Goal: Task Accomplishment & Management: Complete application form

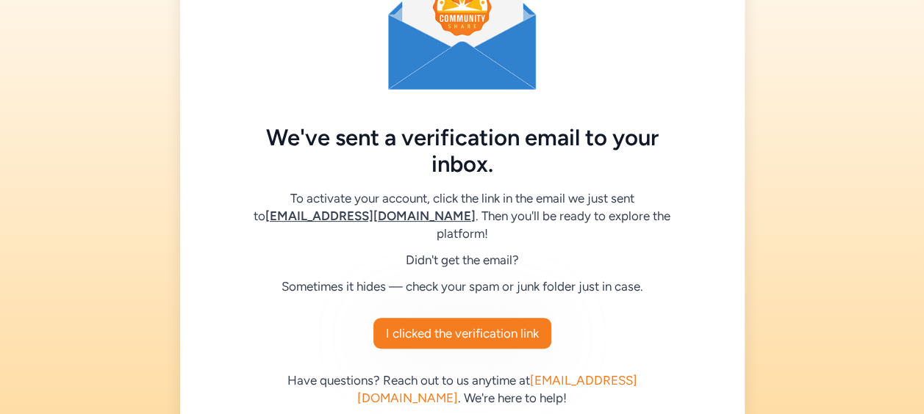
scroll to position [105, 0]
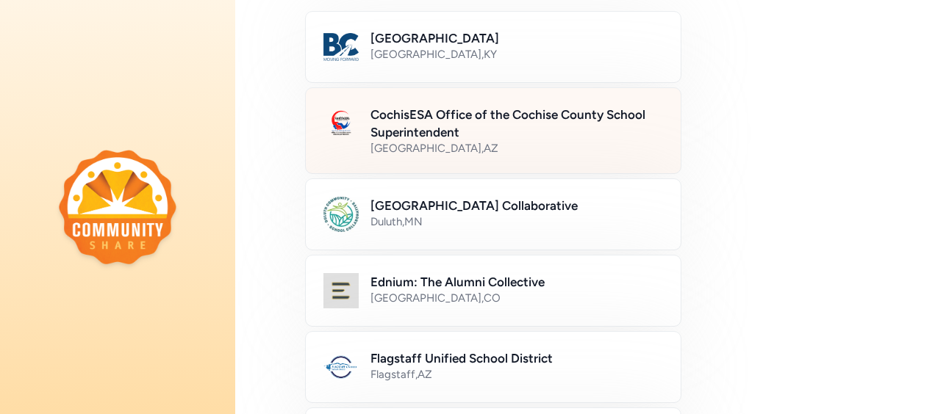
scroll to position [149, 0]
click at [513, 117] on h2 "CochisESA Office of the Cochise County School Superintendent" at bounding box center [516, 124] width 292 height 35
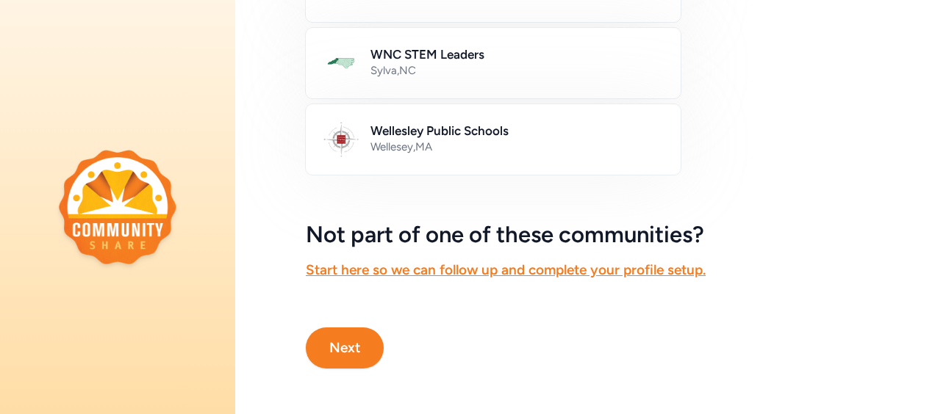
scroll to position [996, 0]
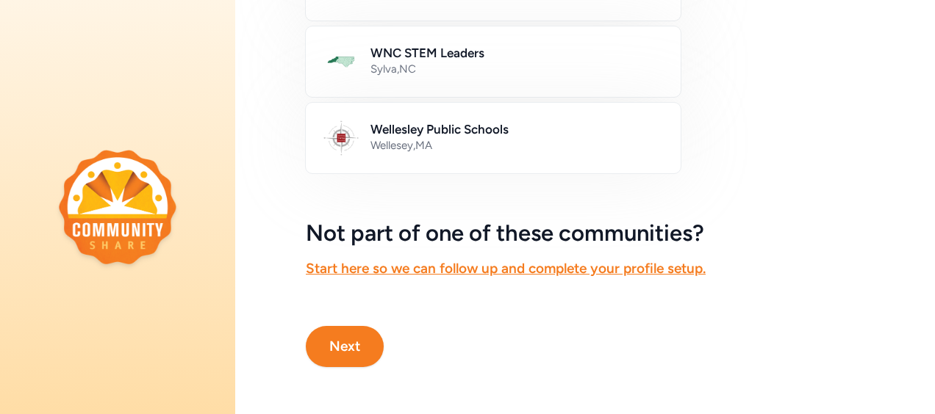
click at [351, 326] on button "Next" at bounding box center [345, 346] width 78 height 41
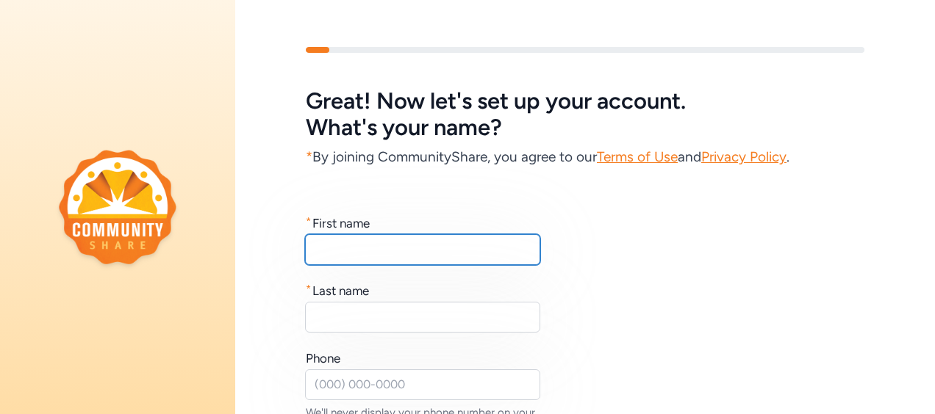
click at [401, 245] on input "text" at bounding box center [422, 249] width 235 height 31
type input "j"
type input "Julia"
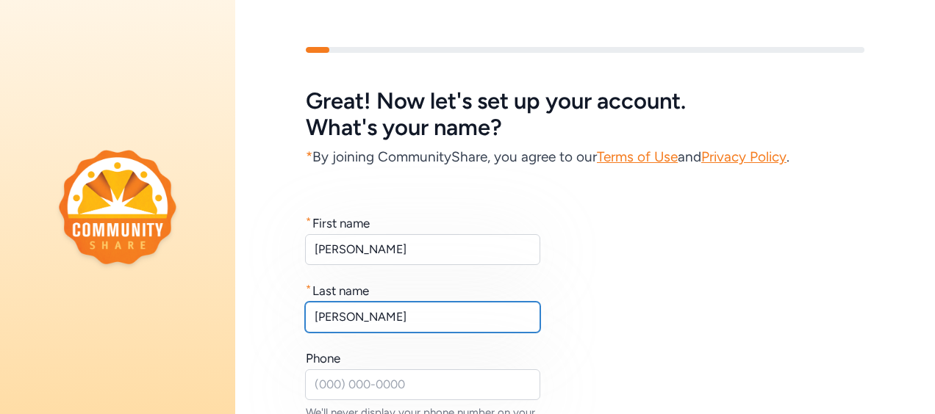
type input "Kuhn"
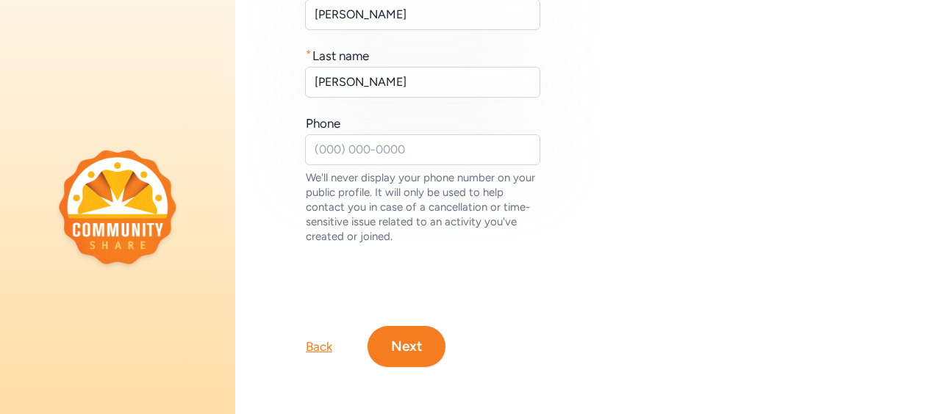
click at [409, 326] on button "Next" at bounding box center [406, 346] width 78 height 41
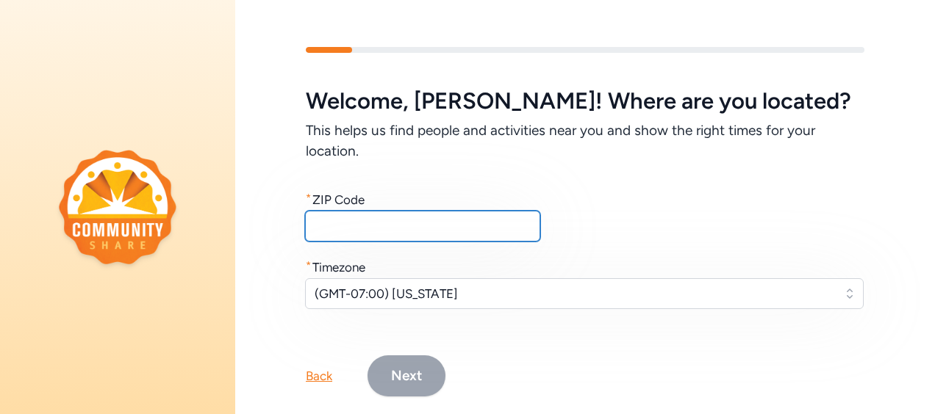
click at [388, 232] on input "text" at bounding box center [422, 226] width 235 height 31
type input "85635"
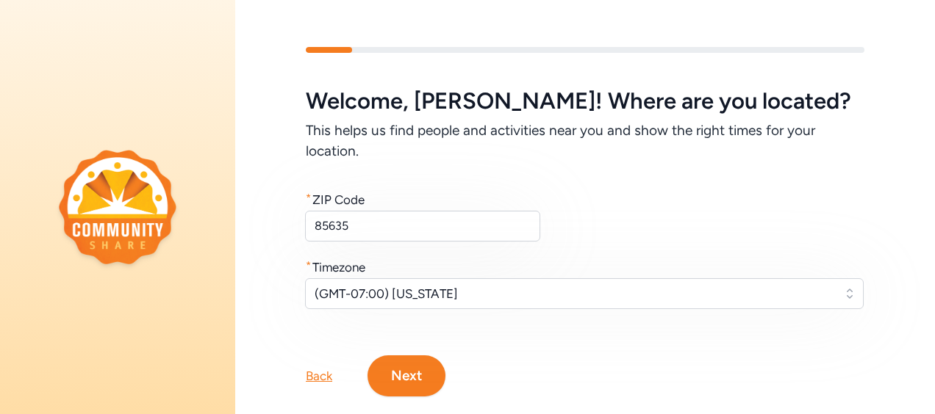
click at [419, 381] on button "Next" at bounding box center [406, 376] width 78 height 41
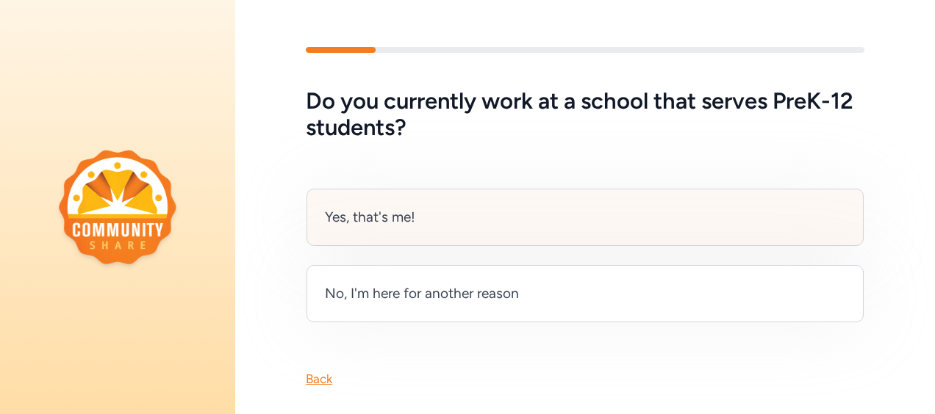
click at [362, 209] on div "Yes, that's me!" at bounding box center [370, 217] width 90 height 21
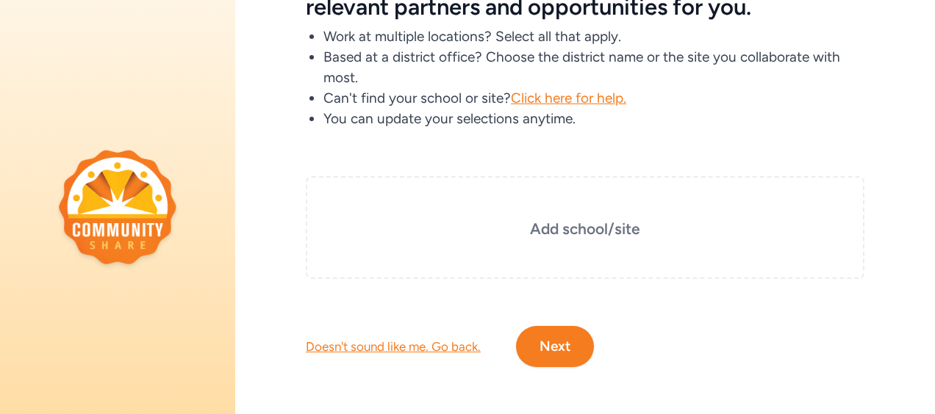
scroll to position [132, 0]
click at [439, 188] on div "Add school/site" at bounding box center [585, 227] width 559 height 103
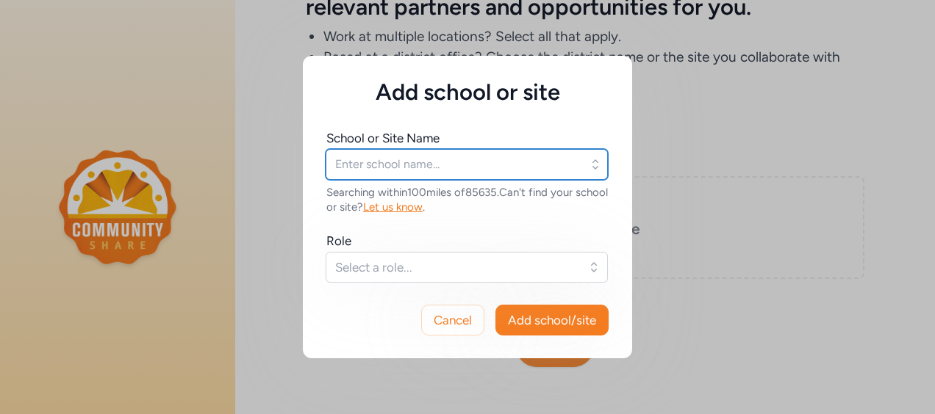
click at [406, 163] on input "text" at bounding box center [467, 164] width 282 height 31
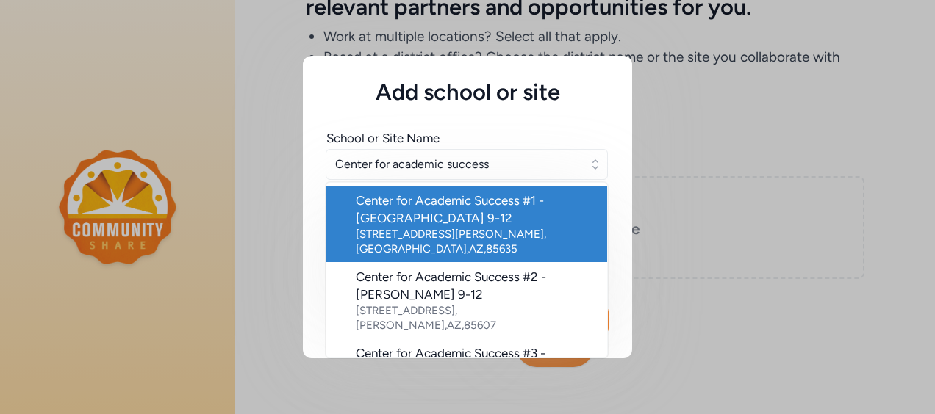
click at [443, 225] on div "Center for Academic Success #1 - Sierra Vista 9-12" at bounding box center [476, 209] width 240 height 35
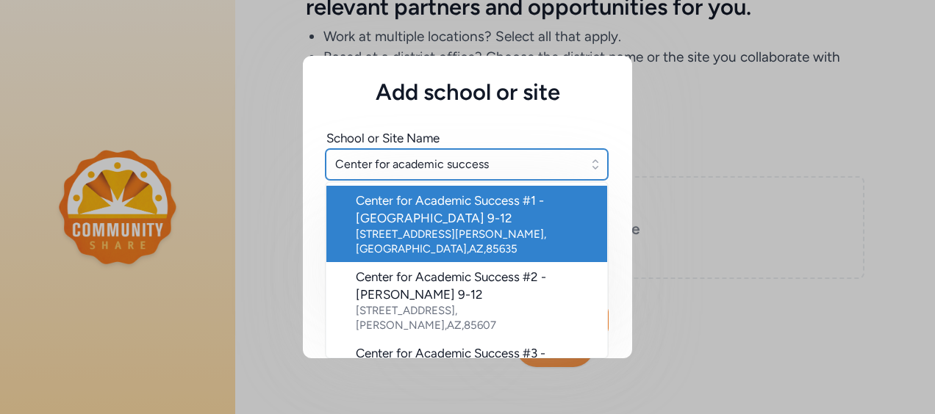
type input "Center for Academic Success #1 - Sierra Vista 9-12"
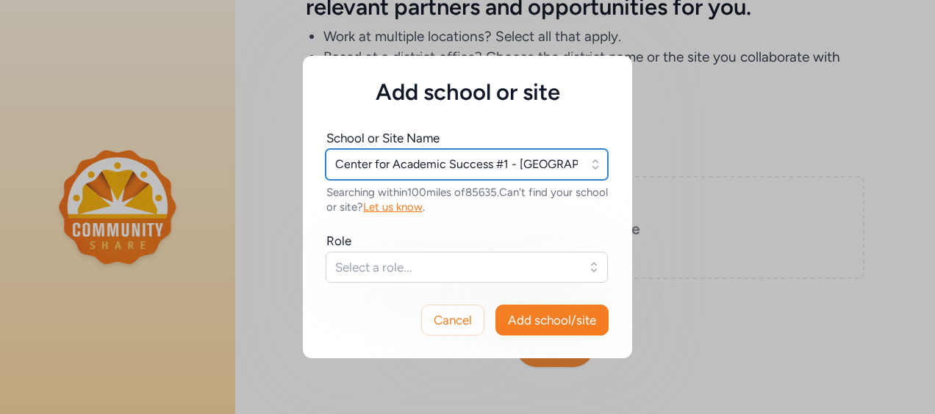
click at [576, 168] on input "Center for Academic Success #1 - Sierra Vista 9-12" at bounding box center [467, 164] width 282 height 31
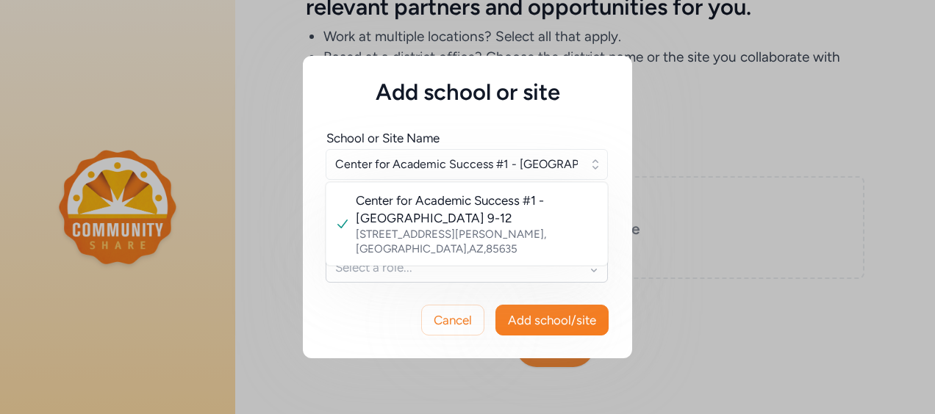
click at [595, 170] on icon "button" at bounding box center [595, 164] width 15 height 15
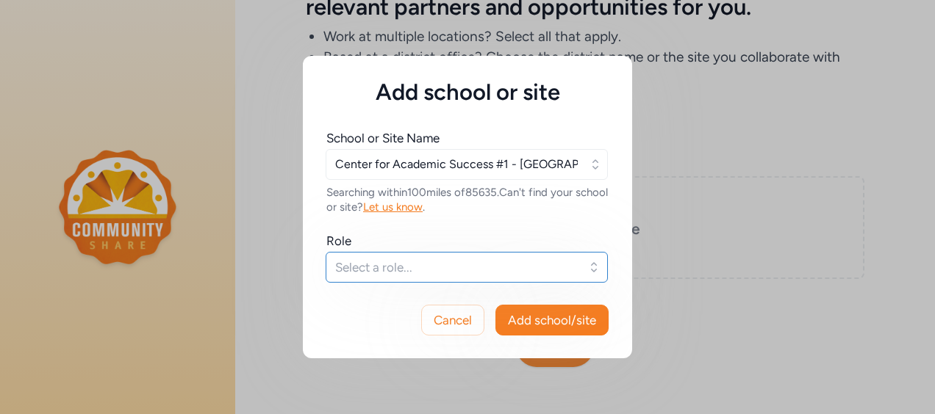
click at [422, 262] on span "Select a role..." at bounding box center [456, 268] width 243 height 18
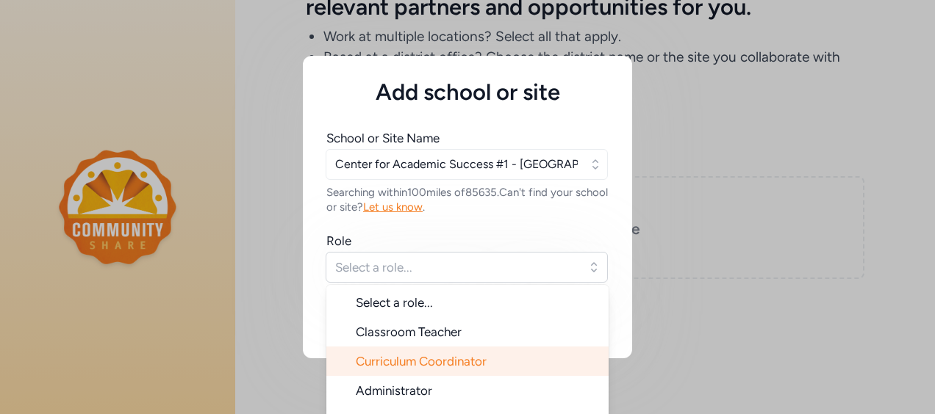
scroll to position [24, 0]
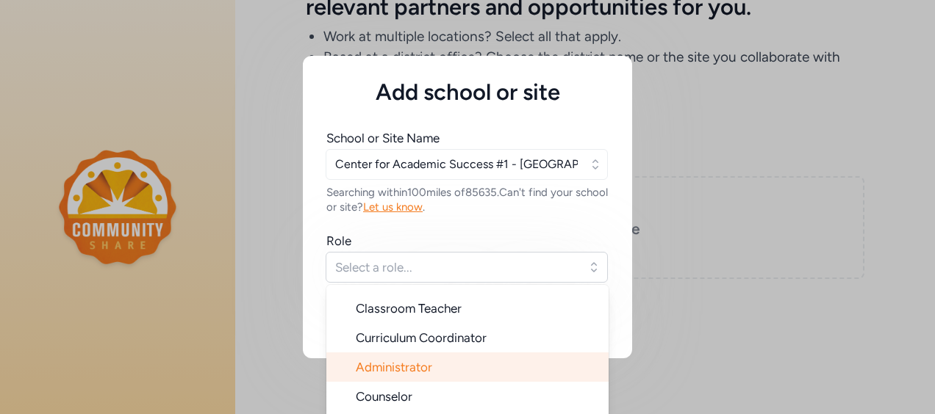
click at [409, 366] on span "Administrator" at bounding box center [394, 367] width 76 height 15
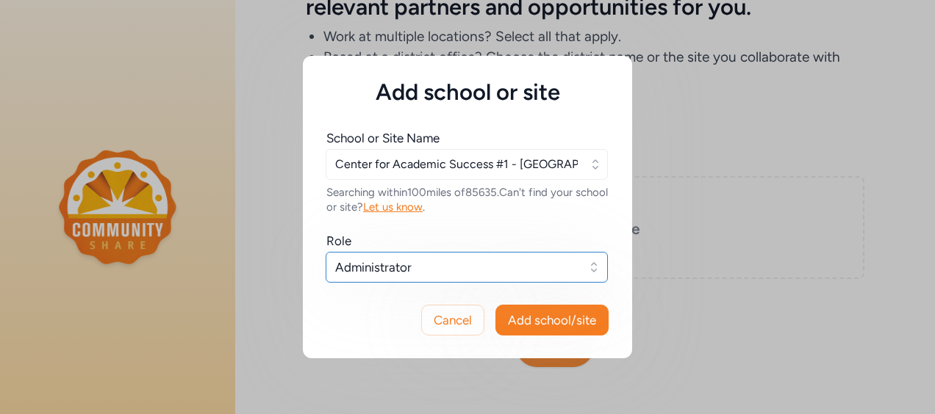
click at [435, 272] on span "Administrator" at bounding box center [456, 268] width 243 height 18
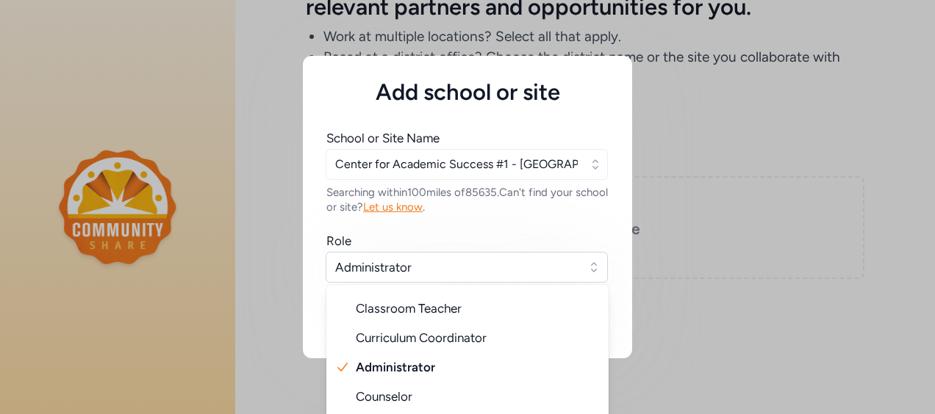
scroll to position [59, 0]
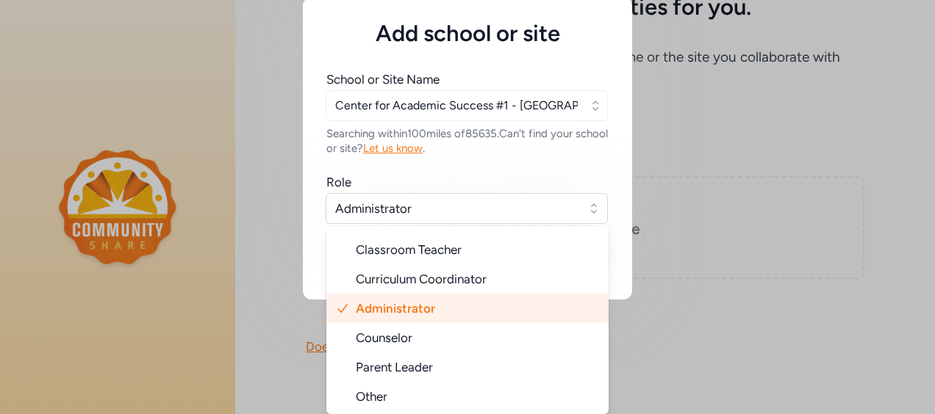
click at [456, 320] on li "Administrator" at bounding box center [467, 308] width 282 height 29
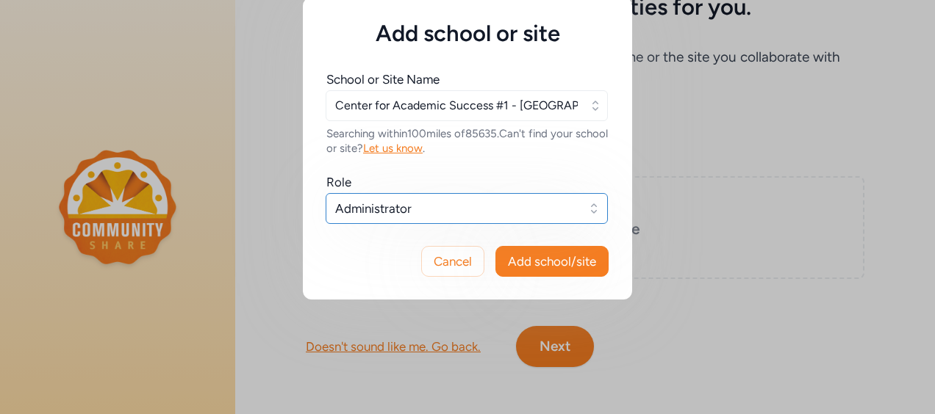
scroll to position [0, 0]
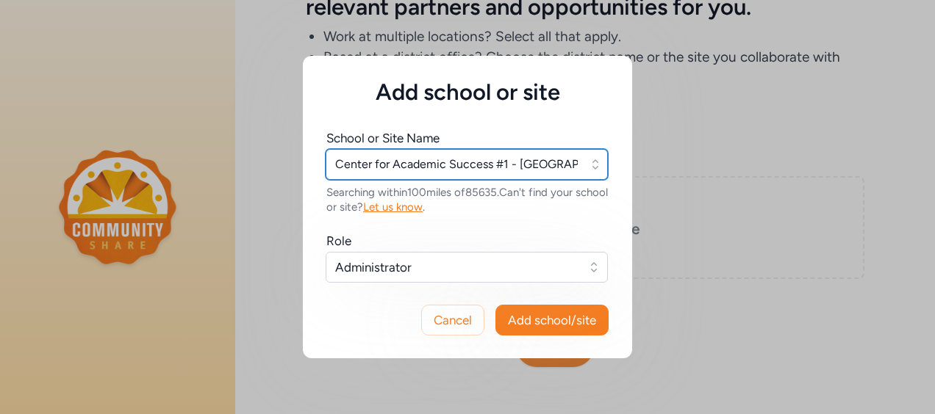
click at [581, 165] on input "Center for Academic Success #1 - Sierra Vista 9-12" at bounding box center [467, 164] width 282 height 31
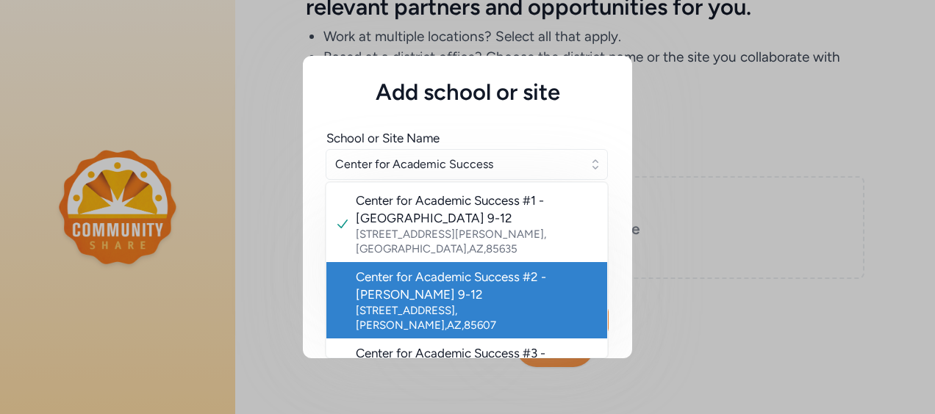
click at [456, 268] on div "Center for Academic Success #2 - Douglas 9-12" at bounding box center [476, 285] width 240 height 35
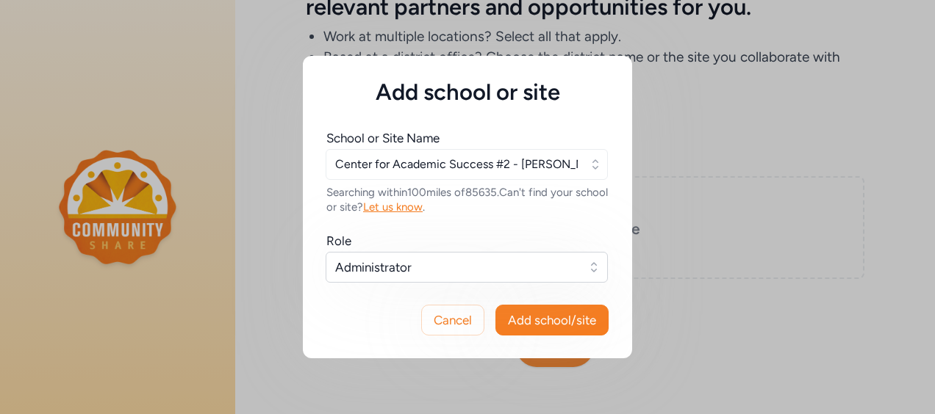
click at [597, 167] on icon "button" at bounding box center [595, 164] width 6 height 10
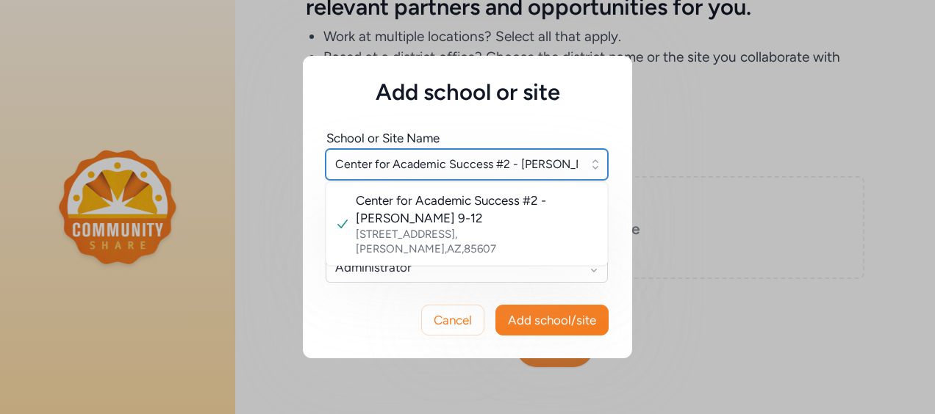
click at [477, 170] on input "Center for Academic Success #2 - Douglas 9-12" at bounding box center [467, 164] width 282 height 31
click at [497, 168] on input "Center for Academic Success #2 - Douglas 9-12" at bounding box center [467, 164] width 282 height 31
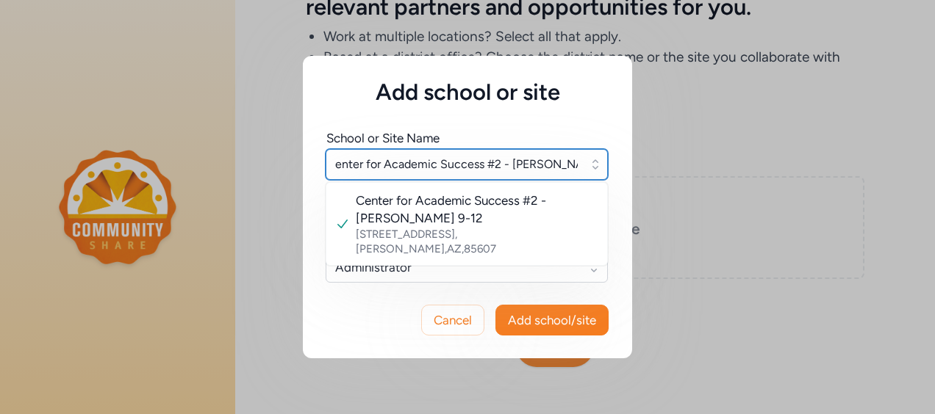
drag, startPoint x: 495, startPoint y: 165, endPoint x: 643, endPoint y: 158, distance: 147.9
click at [643, 158] on div "Add school or site School or Site Name Center for Academic Success #2 - Douglas…" at bounding box center [467, 207] width 935 height 414
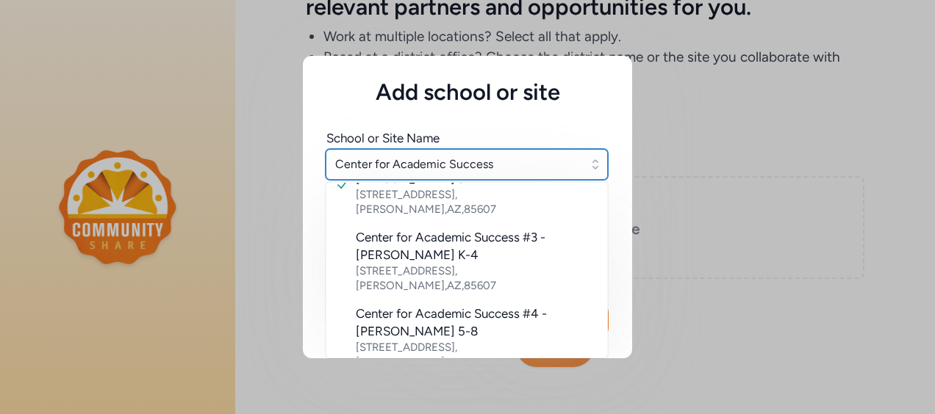
scroll to position [139, 0]
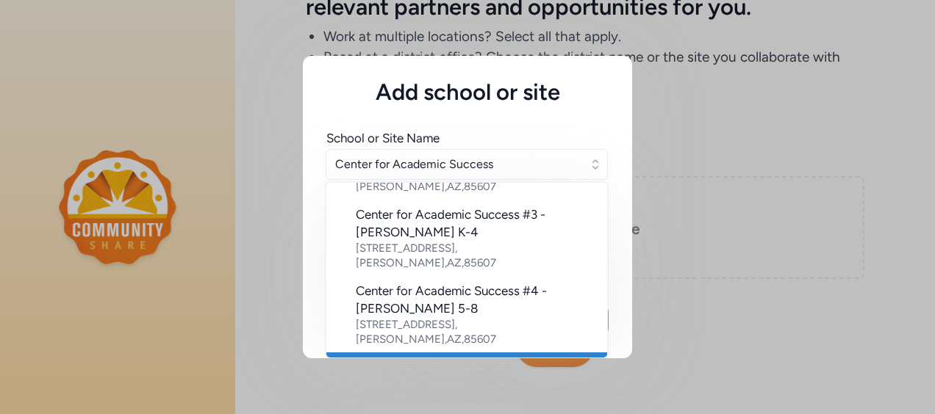
click at [470, 359] on div "Center for Academic Success #5 - Sierra Vista K-8" at bounding box center [476, 376] width 240 height 35
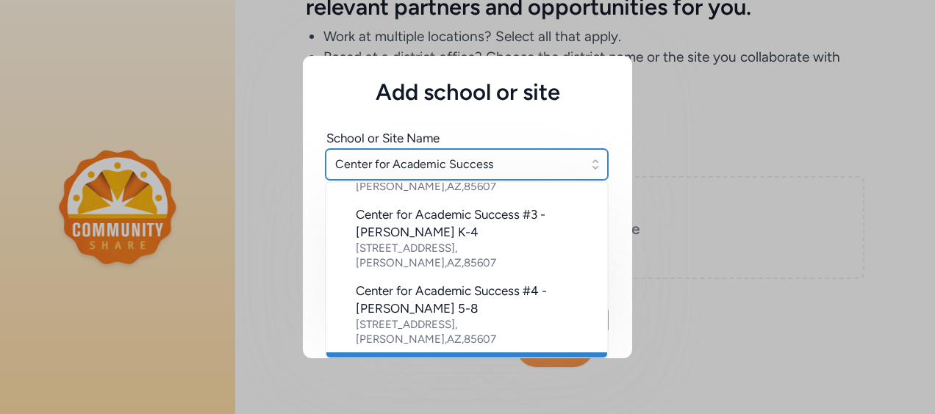
type input "Center for Academic Success #5 - Sierra Vista K-8"
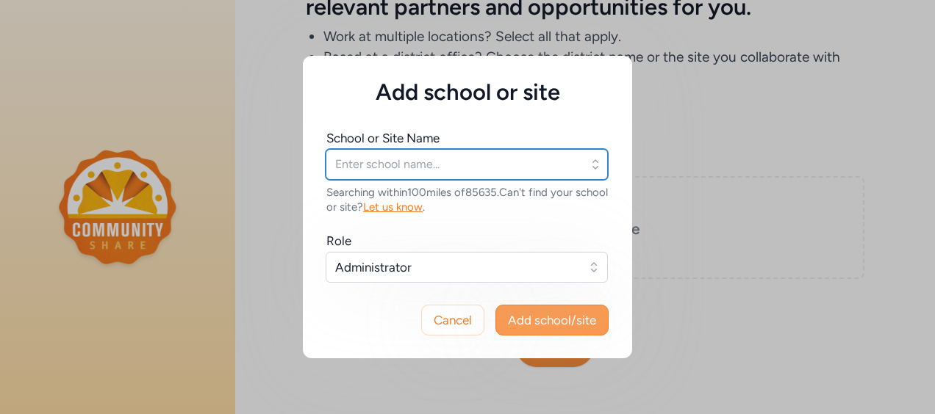
type input "Center for Academic Success #5 - Sierra Vista K-8"
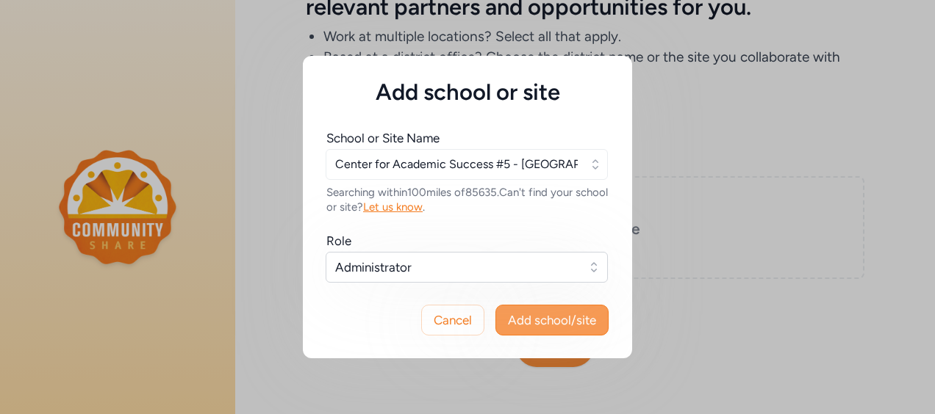
click at [531, 320] on span "Add school/site" at bounding box center [552, 321] width 88 height 18
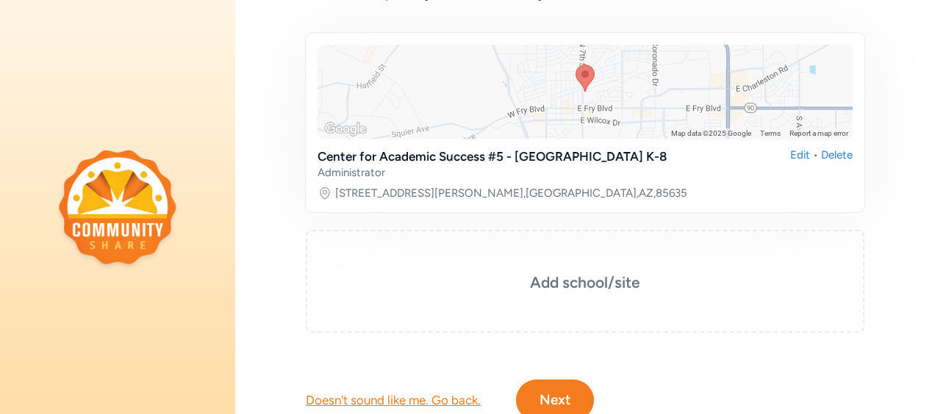
scroll to position [248, 0]
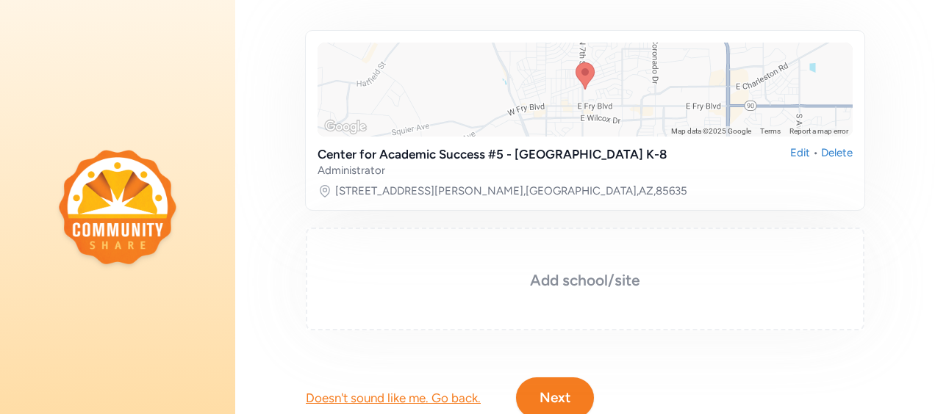
click at [579, 270] on h3 "Add school/site" at bounding box center [584, 280] width 485 height 21
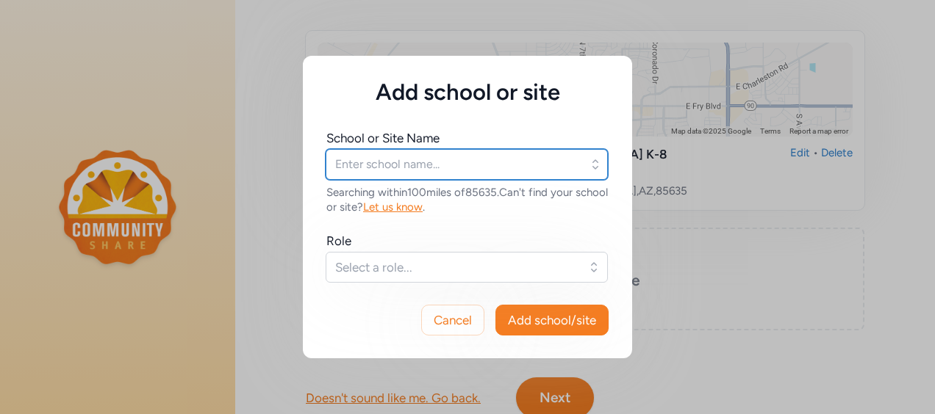
click at [413, 154] on input "text" at bounding box center [467, 164] width 282 height 31
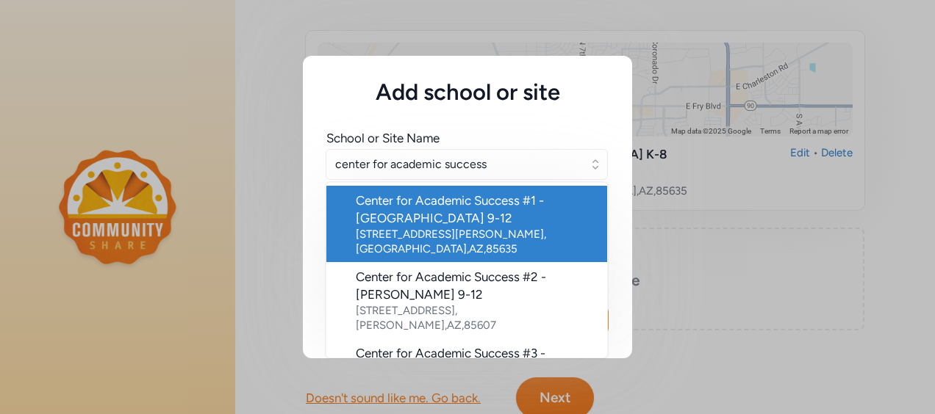
click at [438, 208] on div "Center for Academic Success #1 - Sierra Vista 9-12" at bounding box center [476, 209] width 240 height 35
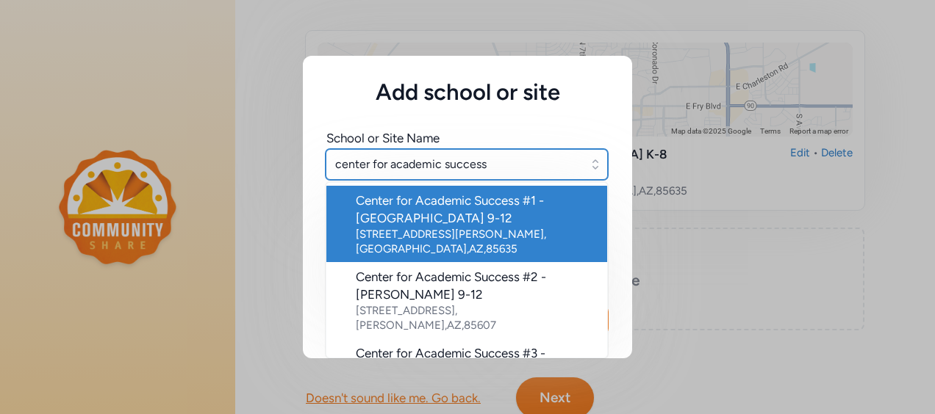
type input "Center for Academic Success #1 - Sierra Vista 9-12"
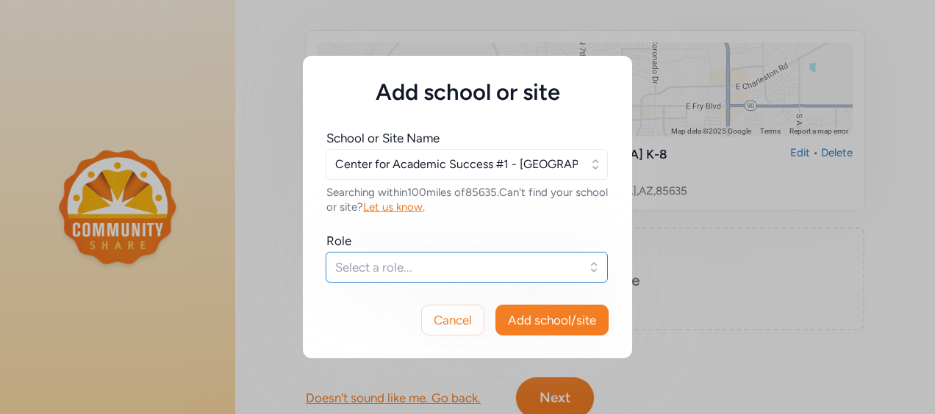
click at [472, 262] on span "Select a role..." at bounding box center [456, 268] width 243 height 18
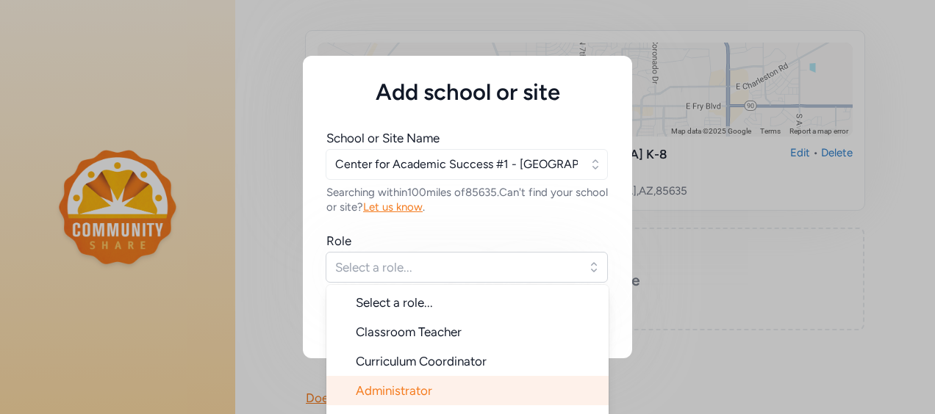
click at [401, 389] on span "Administrator" at bounding box center [394, 391] width 76 height 15
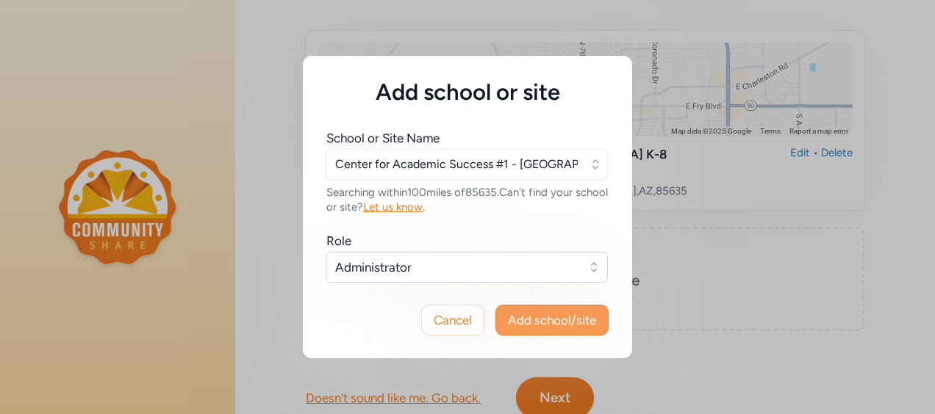
click at [524, 326] on span "Add school/site" at bounding box center [552, 321] width 88 height 18
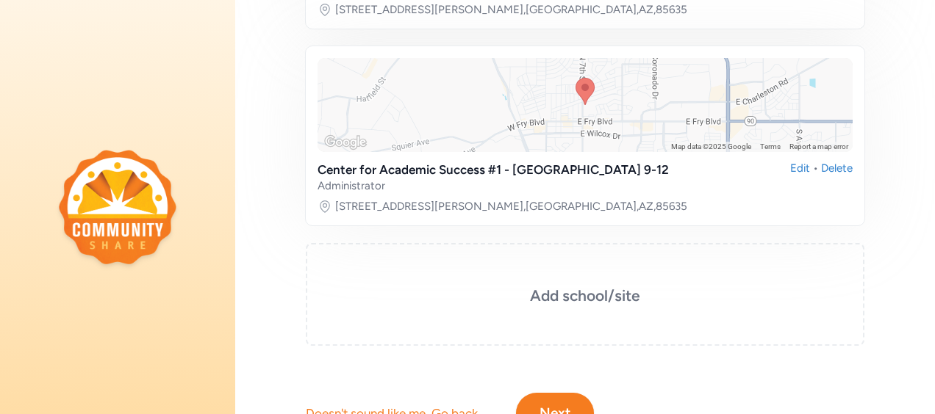
scroll to position [431, 0]
click at [542, 296] on h3 "Add school/site" at bounding box center [584, 295] width 485 height 21
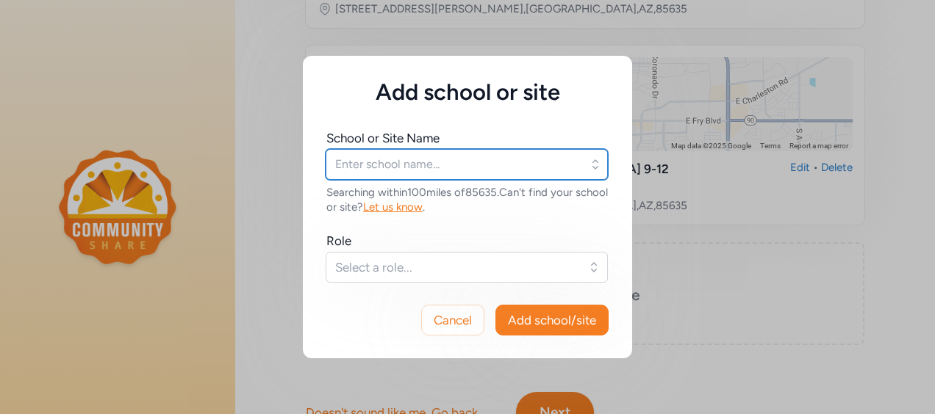
click at [406, 156] on input "text" at bounding box center [467, 164] width 282 height 31
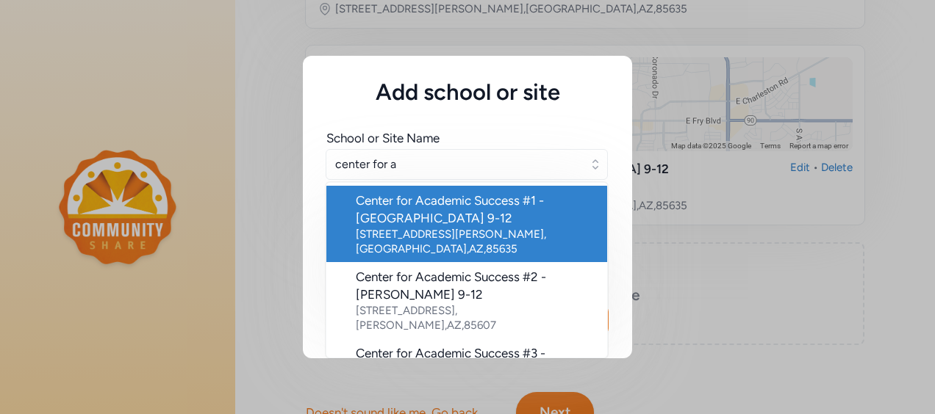
click at [432, 208] on div "Center for Academic Success #1 - Sierra Vista 9-12" at bounding box center [476, 209] width 240 height 35
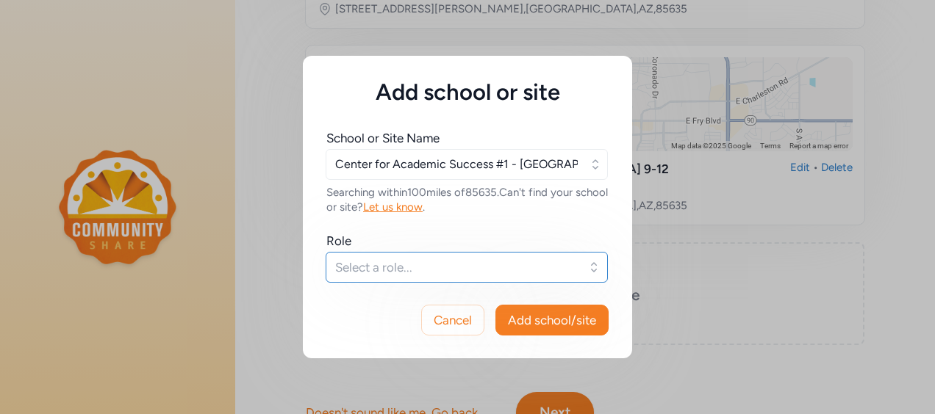
click at [500, 281] on button "Select a role..." at bounding box center [467, 267] width 282 height 31
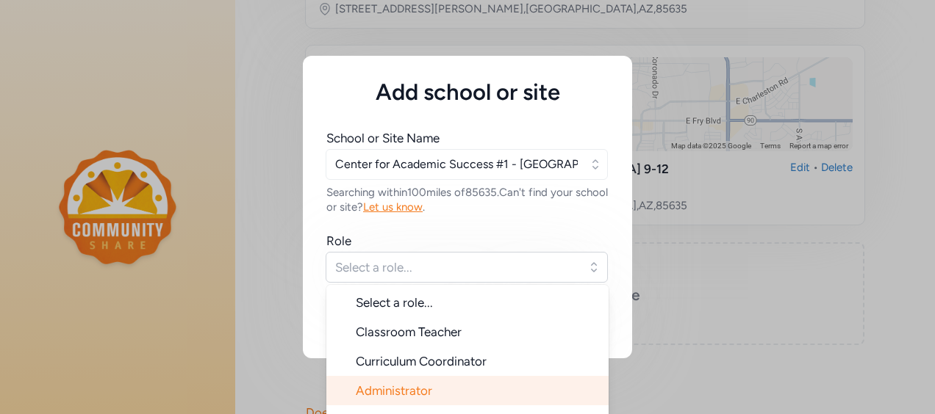
click at [395, 393] on span "Administrator" at bounding box center [394, 391] width 76 height 15
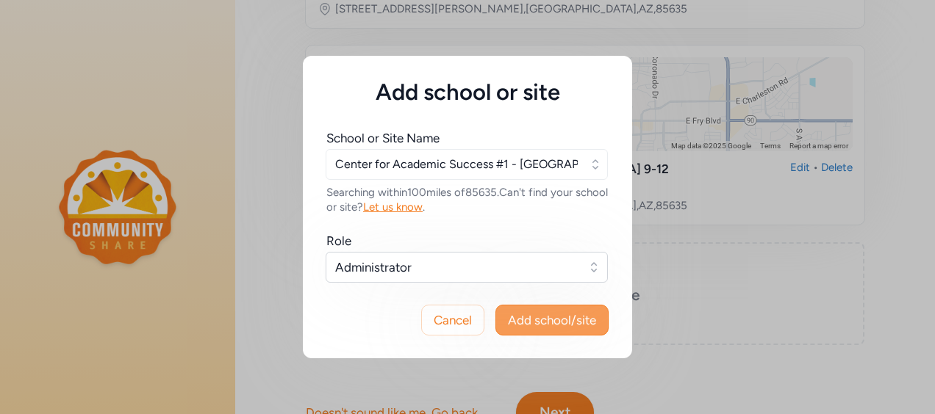
click at [548, 323] on span "Add school/site" at bounding box center [552, 321] width 88 height 18
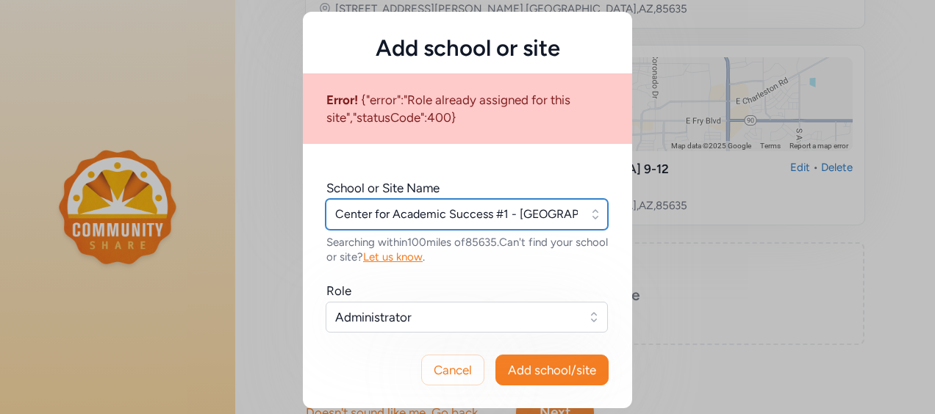
click at [484, 212] on input "Center for Academic Success #1 - Sierra Vista 9-12" at bounding box center [467, 214] width 282 height 31
click at [494, 213] on input "Center for Academic Success #1 - Sierra Vista 9-12" at bounding box center [467, 214] width 282 height 31
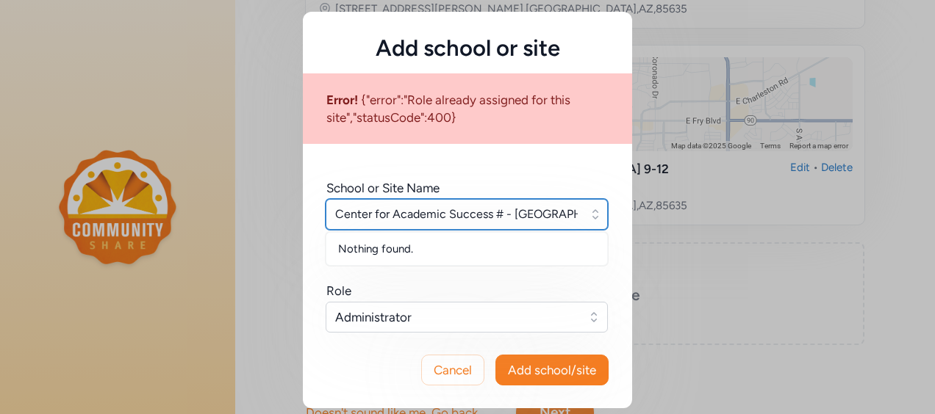
click at [504, 213] on input "Center for Academic Success # - Sierra Vista 9-12" at bounding box center [467, 214] width 282 height 31
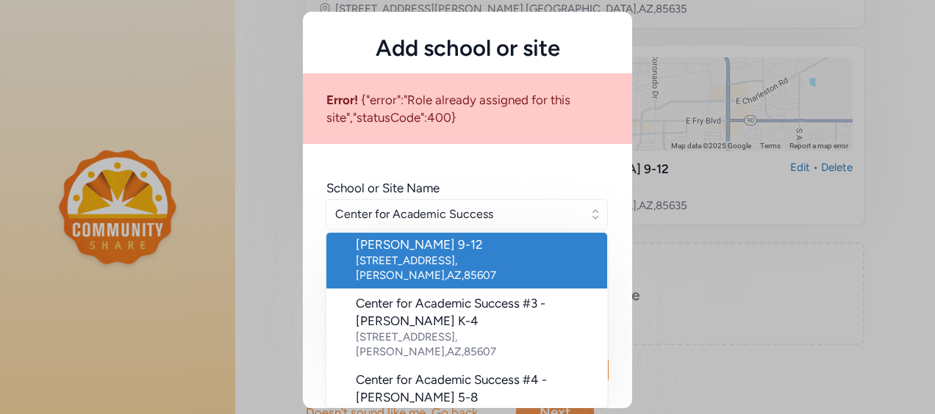
scroll to position [65, 0]
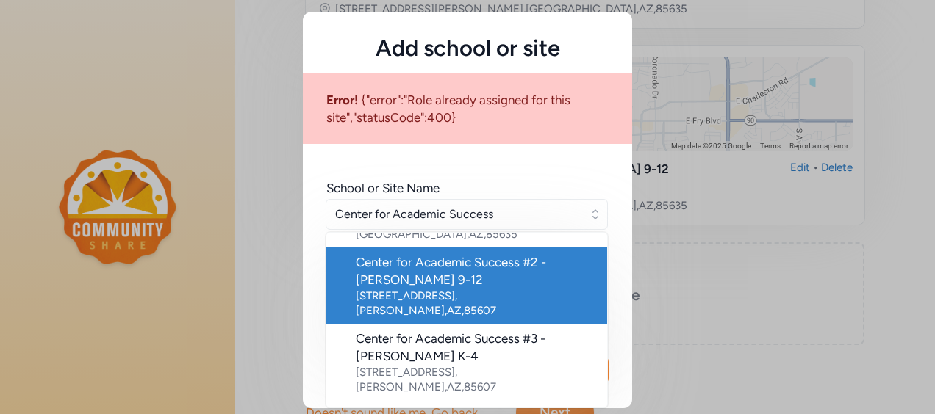
click at [484, 254] on div "Center for Academic Success #2 - Douglas 9-12 510 N G Ave , Douglas , AZ , 85607" at bounding box center [476, 286] width 240 height 65
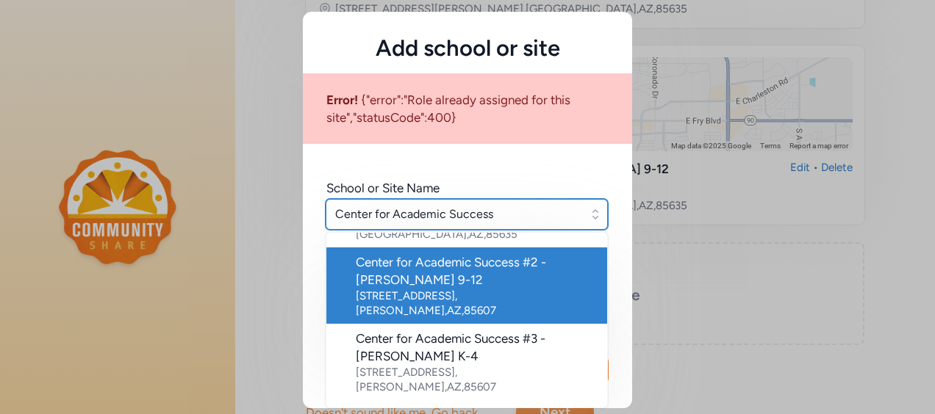
type input "Center for Academic Success #2 - Douglas 9-12"
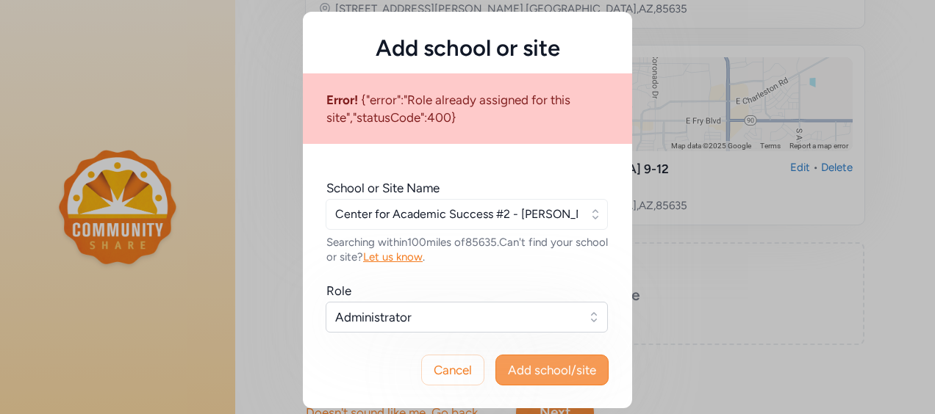
click at [552, 364] on span "Add school/site" at bounding box center [552, 371] width 88 height 18
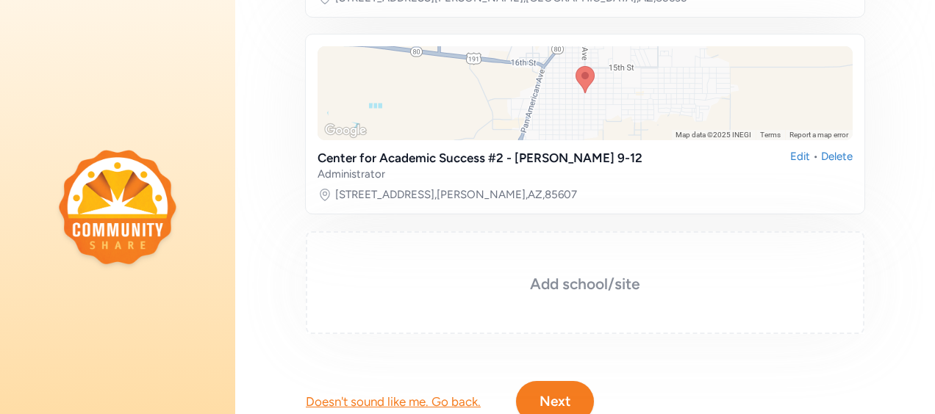
scroll to position [639, 0]
click at [544, 273] on h3 "Add school/site" at bounding box center [584, 283] width 485 height 21
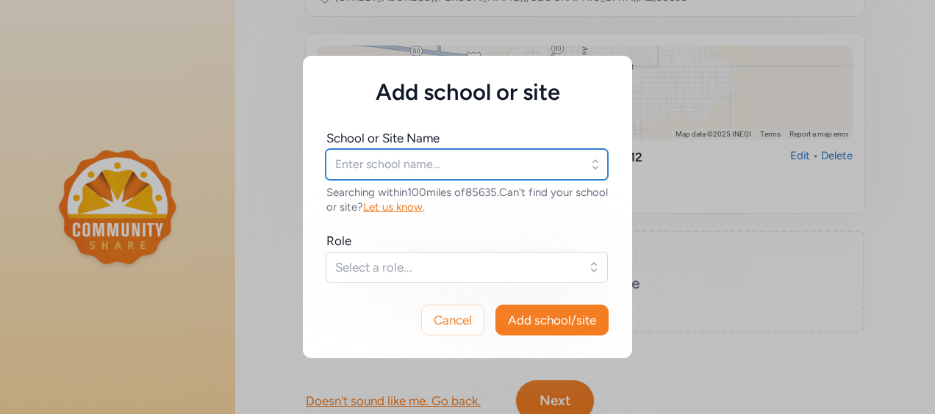
click at [395, 150] on input "text" at bounding box center [467, 164] width 282 height 31
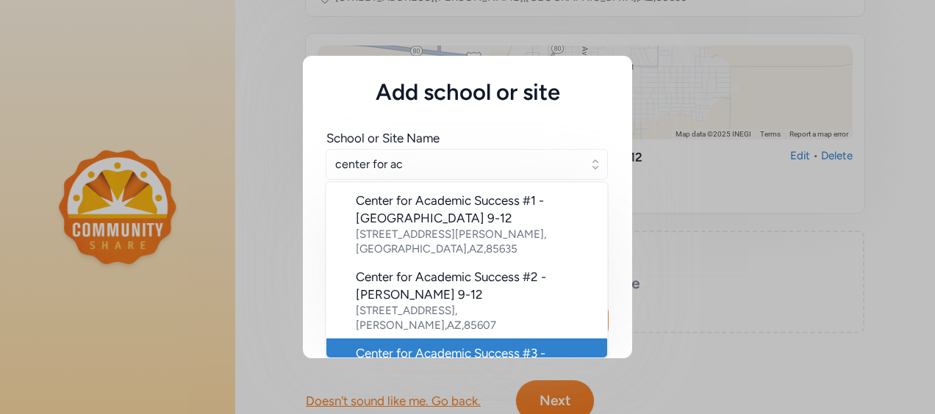
scroll to position [12, 0]
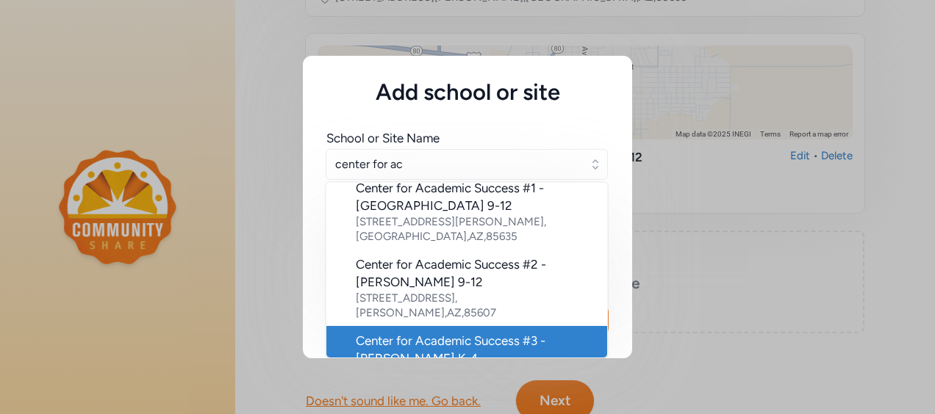
click at [479, 332] on div "Center for Academic Success #3 - Douglas K-4" at bounding box center [476, 349] width 240 height 35
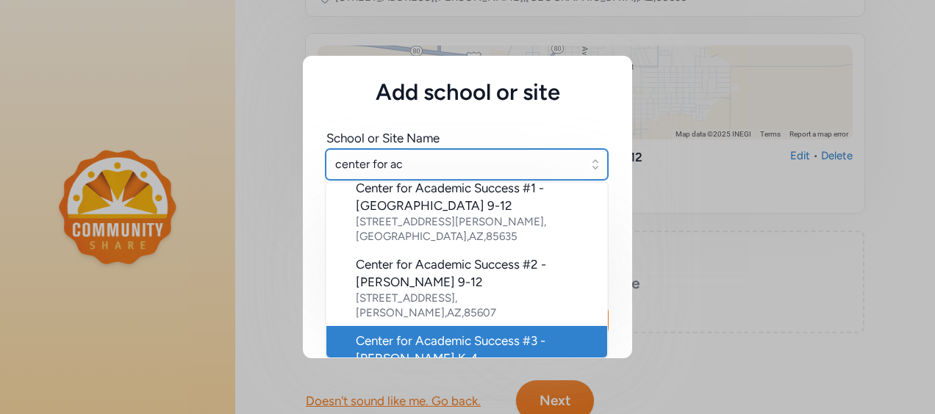
type input "Center for Academic Success #3 - Douglas K-4"
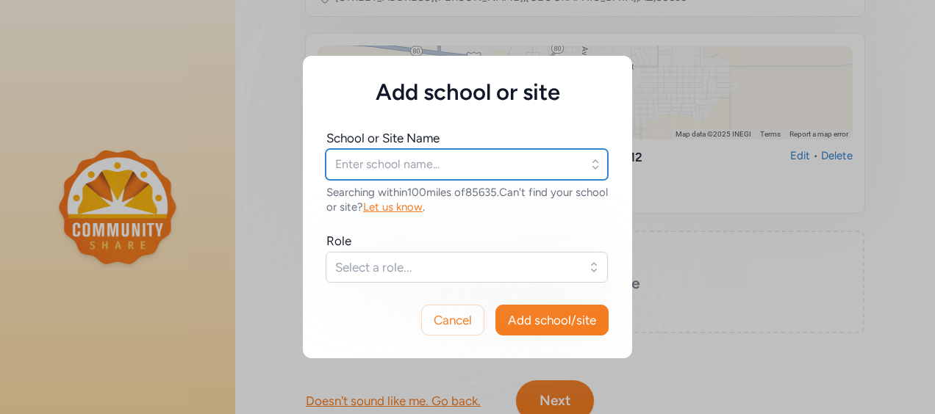
click at [462, 154] on input "text" at bounding box center [467, 164] width 282 height 31
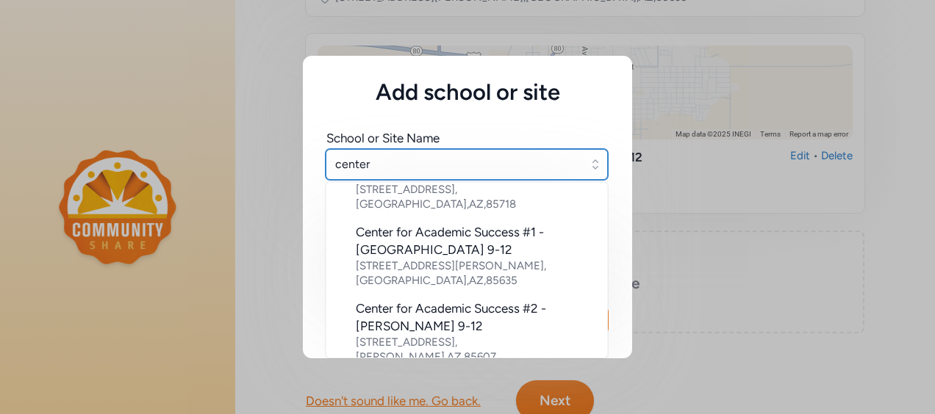
scroll to position [57, 0]
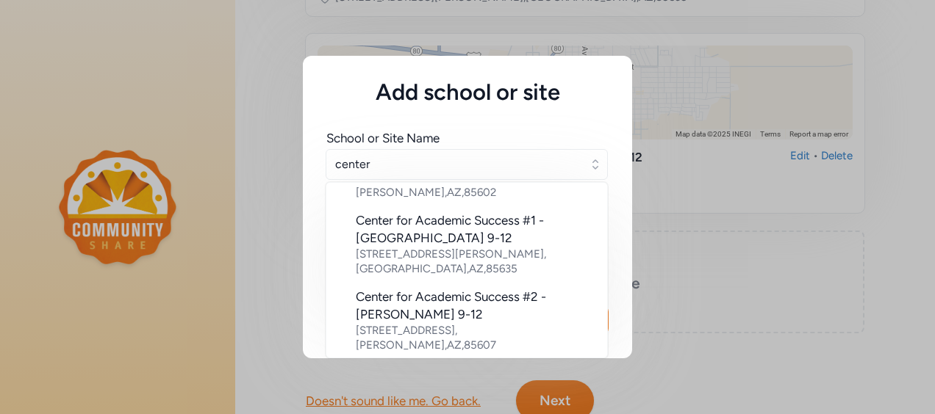
click at [419, 365] on div "Center for Academic Success #3 - Douglas K-4" at bounding box center [476, 382] width 240 height 35
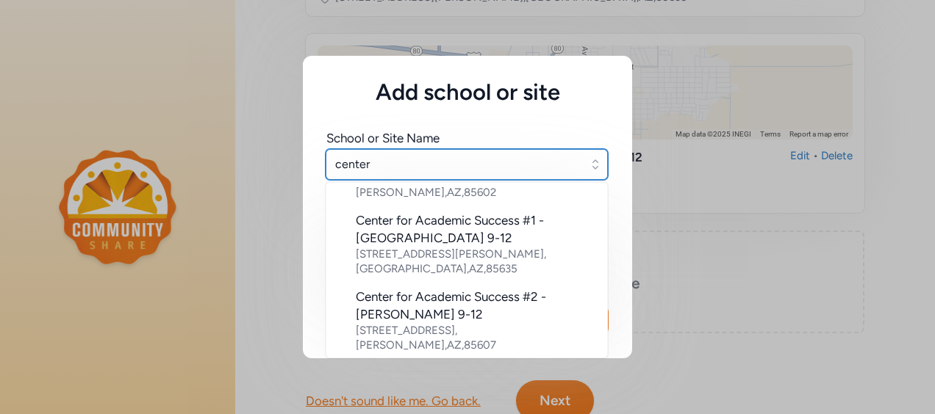
type input "Center for Academic Success #3 - Douglas K-4"
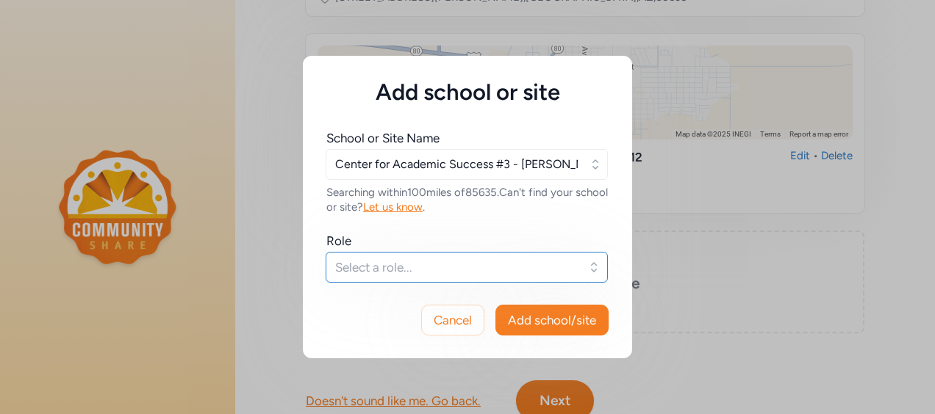
click at [495, 279] on button "Select a role..." at bounding box center [467, 267] width 282 height 31
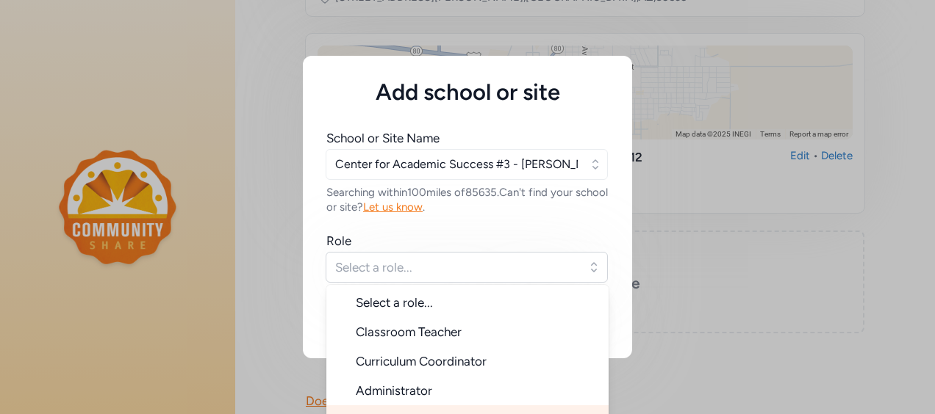
click at [393, 404] on li "Administrator" at bounding box center [467, 390] width 282 height 29
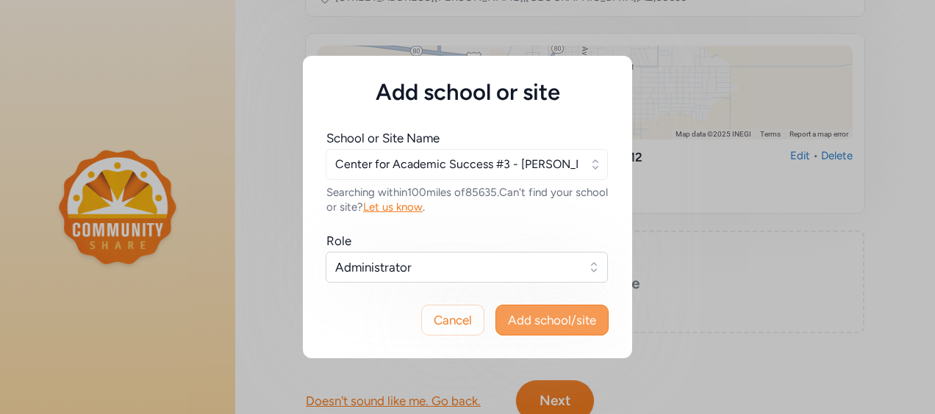
click at [520, 317] on span "Add school/site" at bounding box center [552, 321] width 88 height 18
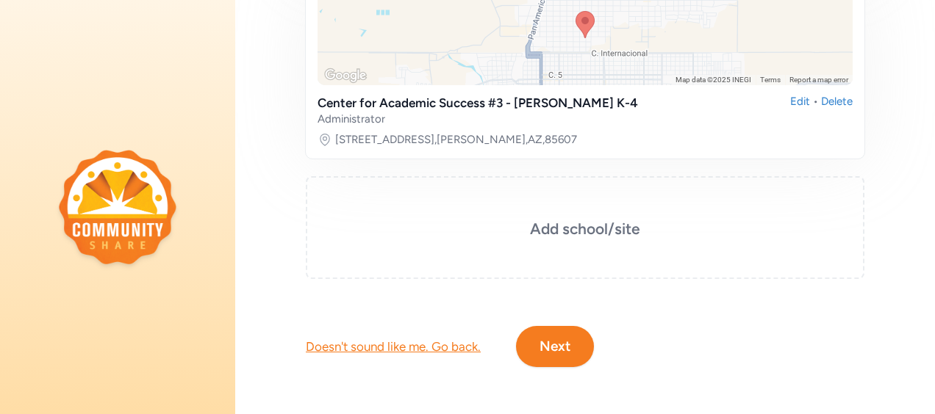
scroll to position [900, 0]
click at [424, 237] on div "Add school/site" at bounding box center [585, 227] width 559 height 103
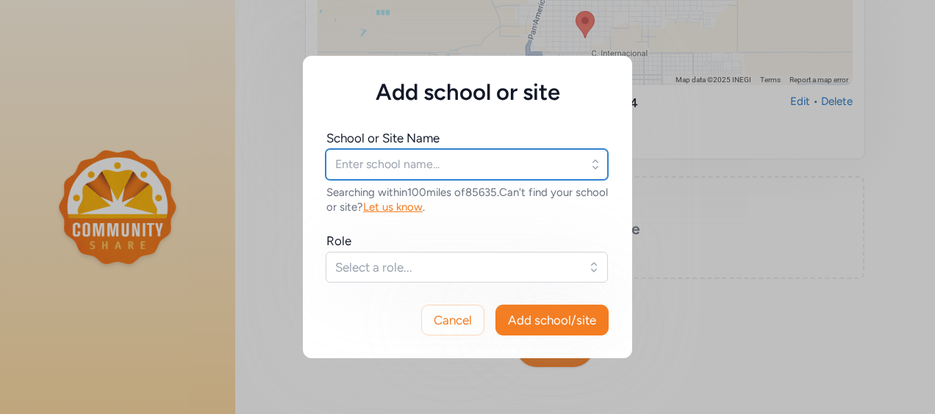
click at [401, 157] on input "text" at bounding box center [467, 164] width 282 height 31
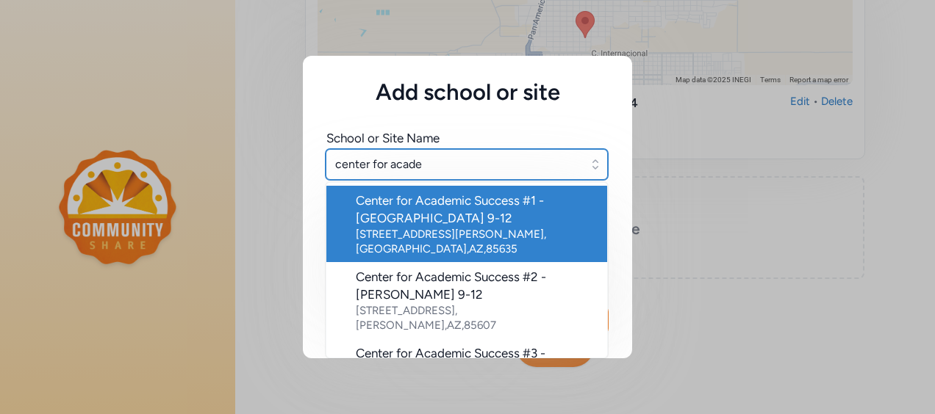
scroll to position [139, 0]
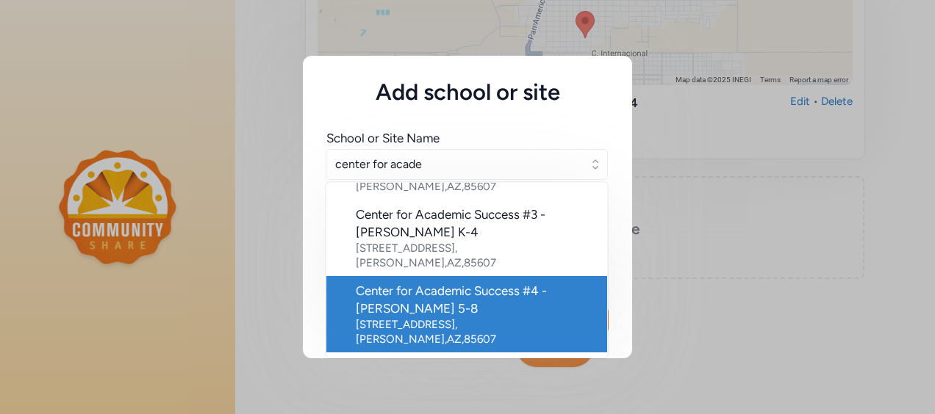
click at [447, 282] on div "Center for Academic Success #4 - Douglas 5-8" at bounding box center [476, 299] width 240 height 35
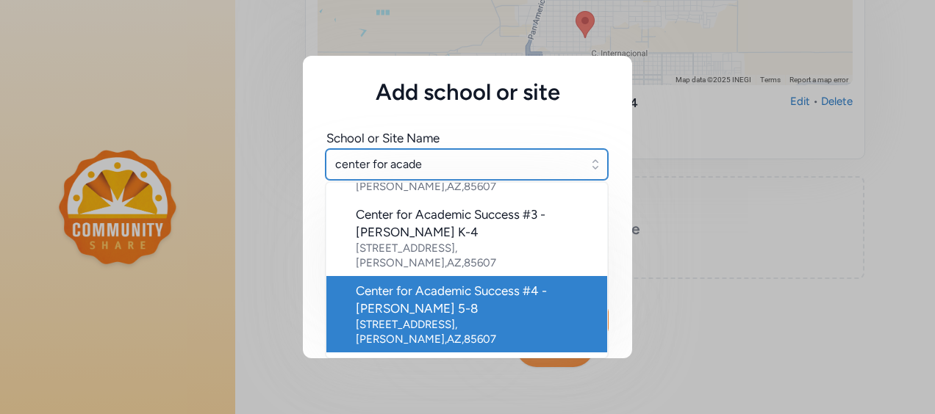
type input "Center for Academic Success #4 - Douglas 5-8"
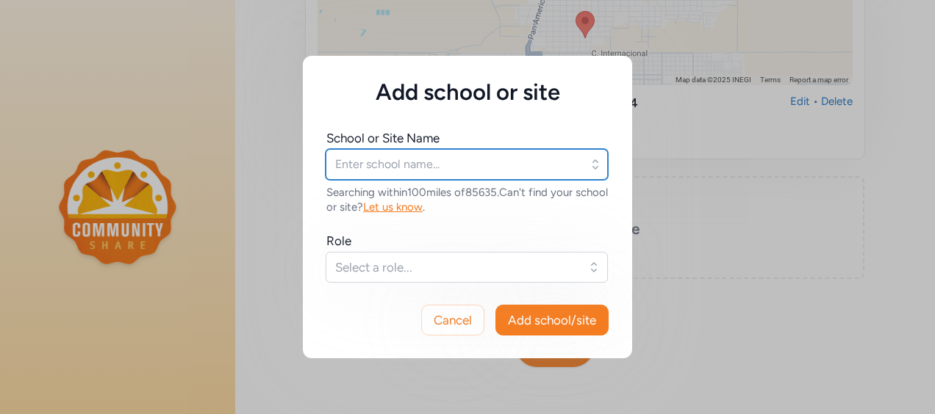
type input "Center for Academic Success #4 - Douglas 5-8"
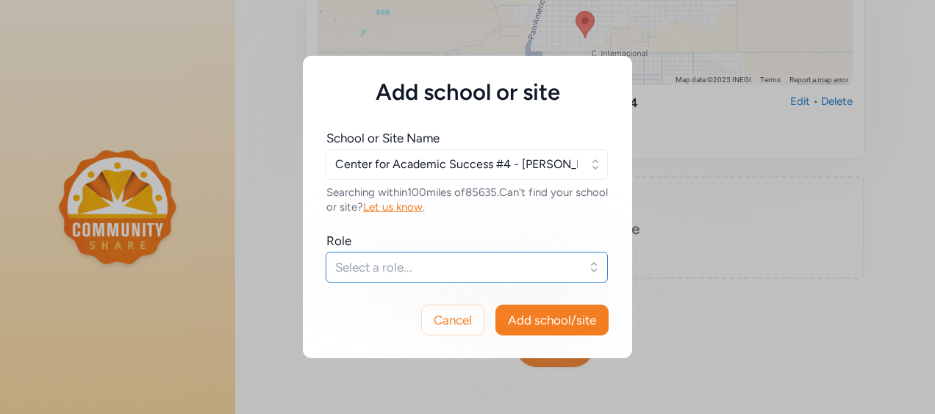
click at [485, 263] on span "Select a role..." at bounding box center [456, 268] width 243 height 18
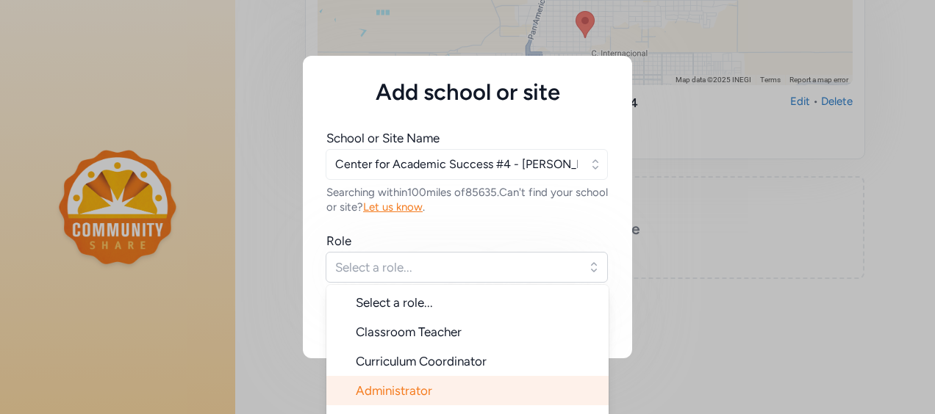
click at [410, 392] on span "Administrator" at bounding box center [394, 391] width 76 height 15
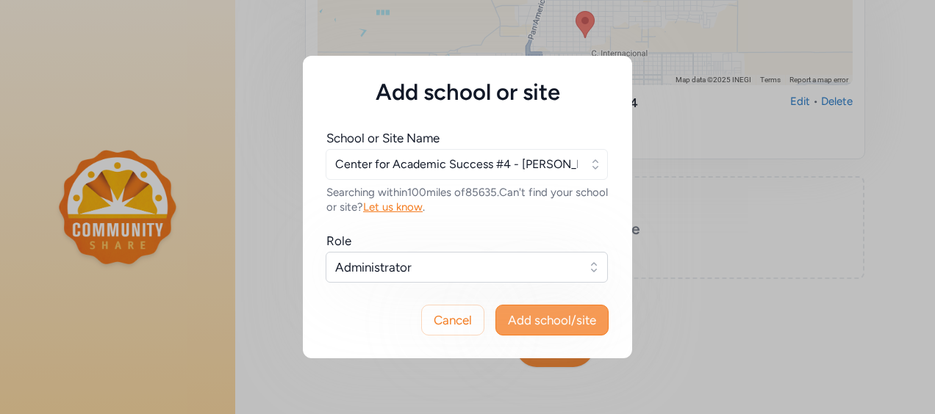
click at [531, 328] on button "Add school/site" at bounding box center [551, 320] width 113 height 31
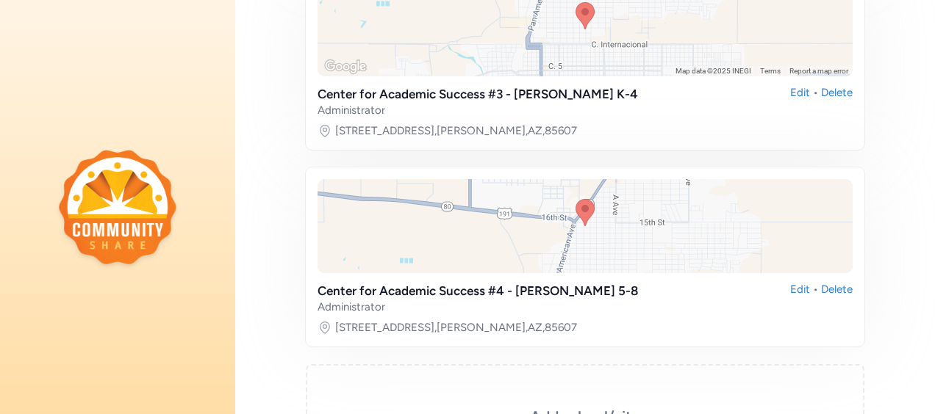
scroll to position [1096, 0]
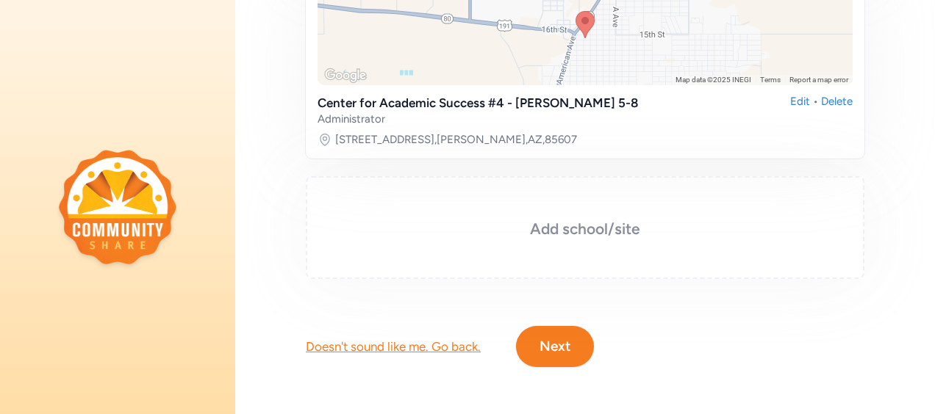
click at [489, 219] on h3 "Add school/site" at bounding box center [584, 229] width 485 height 21
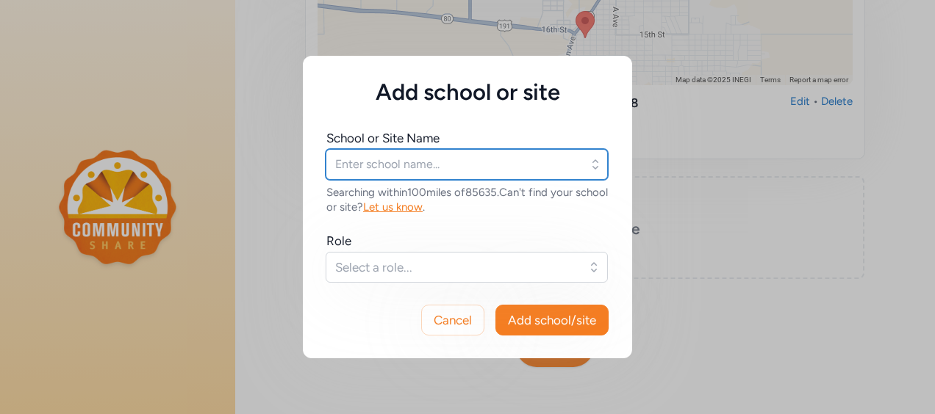
click at [442, 158] on input "text" at bounding box center [467, 164] width 282 height 31
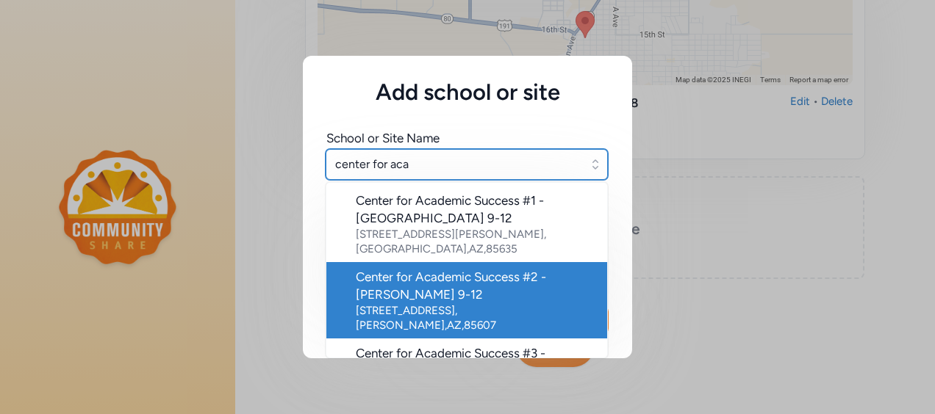
scroll to position [139, 0]
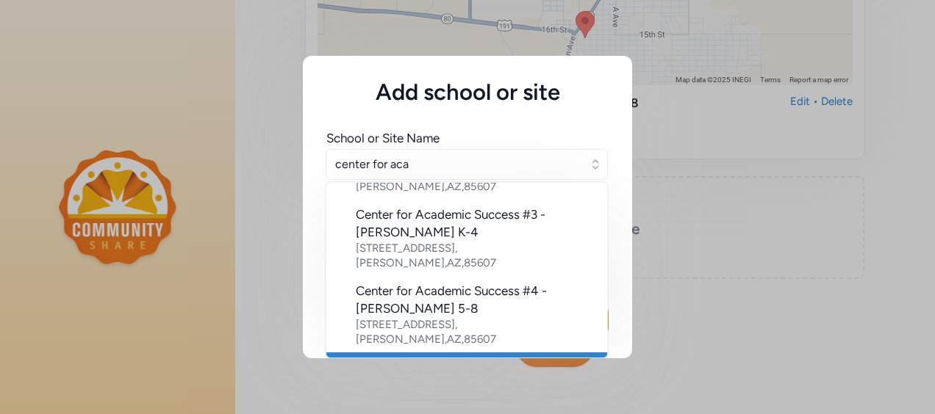
click at [445, 359] on div "Center for Academic Success #5 - Sierra Vista K-8" at bounding box center [476, 376] width 240 height 35
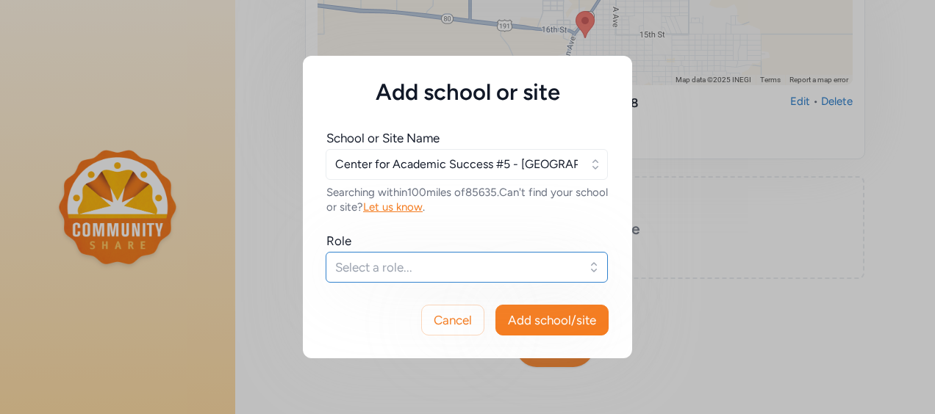
click at [478, 269] on span "Select a role..." at bounding box center [456, 268] width 243 height 18
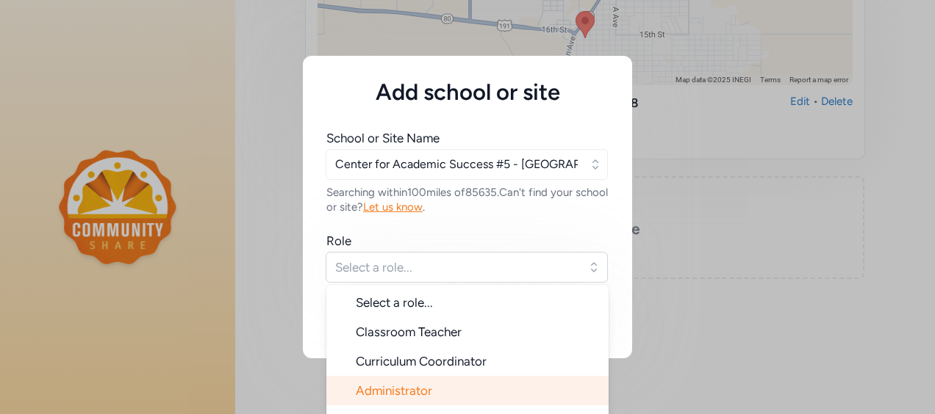
click at [420, 391] on span "Administrator" at bounding box center [394, 391] width 76 height 15
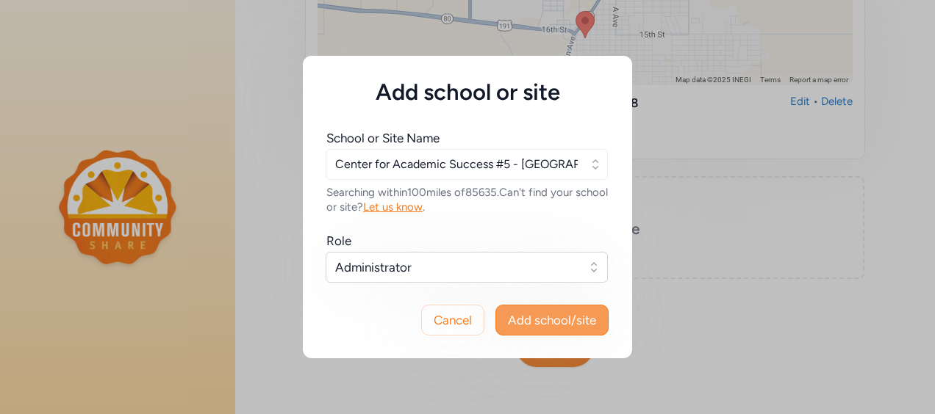
click at [532, 320] on span "Add school/site" at bounding box center [552, 321] width 88 height 18
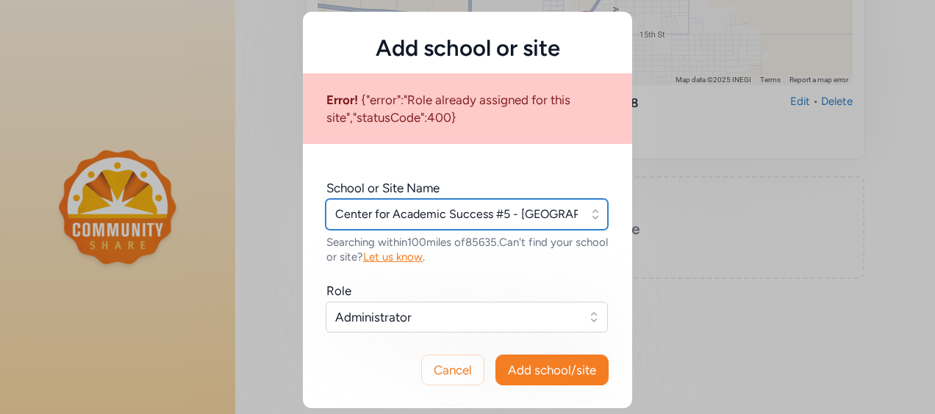
click at [491, 216] on input "Center for Academic Success #5 - Sierra Vista K-8" at bounding box center [467, 214] width 282 height 31
drag, startPoint x: 491, startPoint y: 216, endPoint x: 648, endPoint y: 211, distance: 157.4
click at [648, 211] on div "Add school or site Error! {"error":"Role already assigned for this site","statu…" at bounding box center [467, 210] width 935 height 420
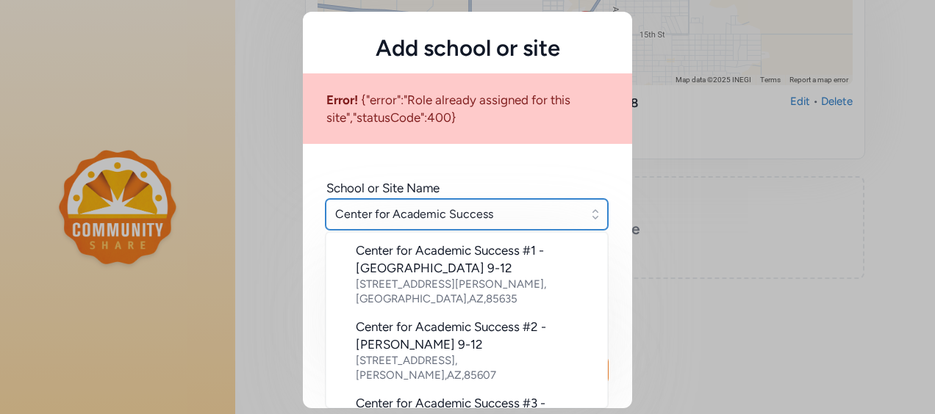
scroll to position [136, 0]
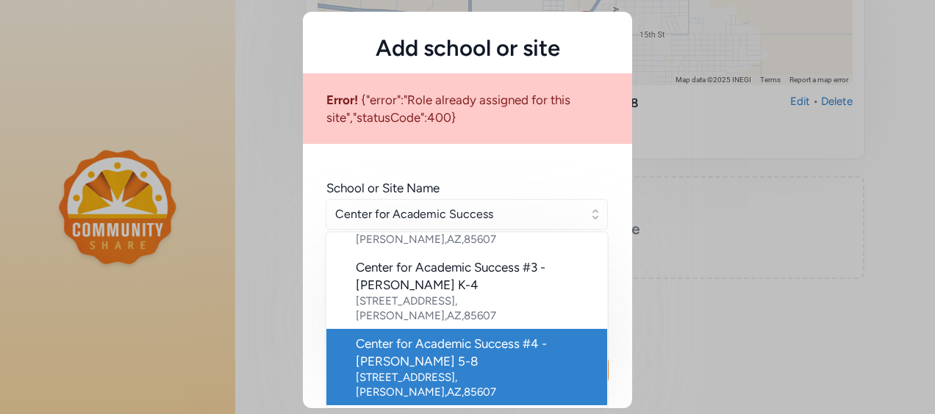
click at [503, 335] on div "Center for Academic Success #4 - Douglas 5-8" at bounding box center [476, 352] width 240 height 35
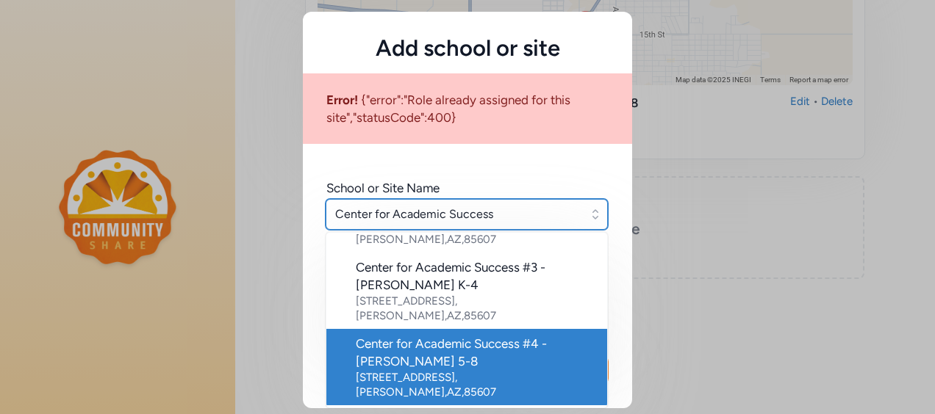
type input "Center for Academic Success #4 - Douglas 5-8"
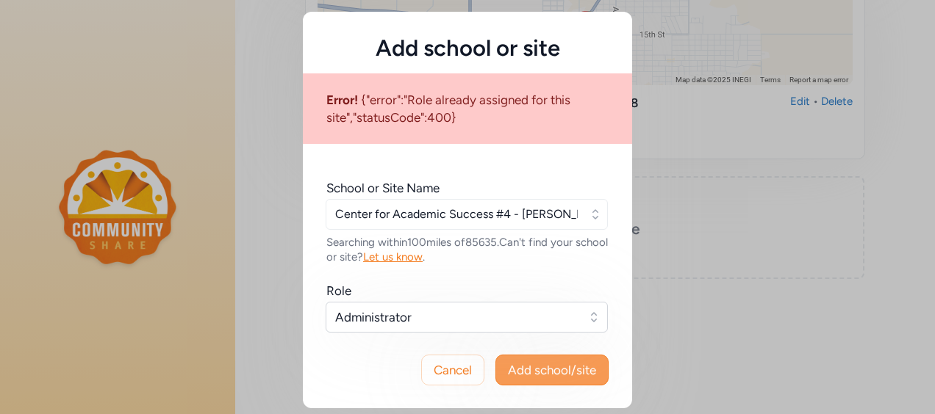
click at [514, 369] on span "Add school/site" at bounding box center [552, 371] width 88 height 18
click at [462, 371] on span "Cancel" at bounding box center [453, 371] width 38 height 18
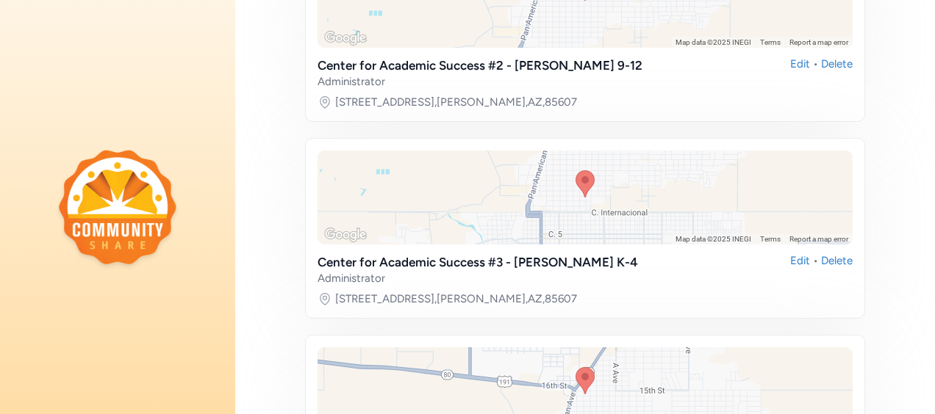
scroll to position [1096, 0]
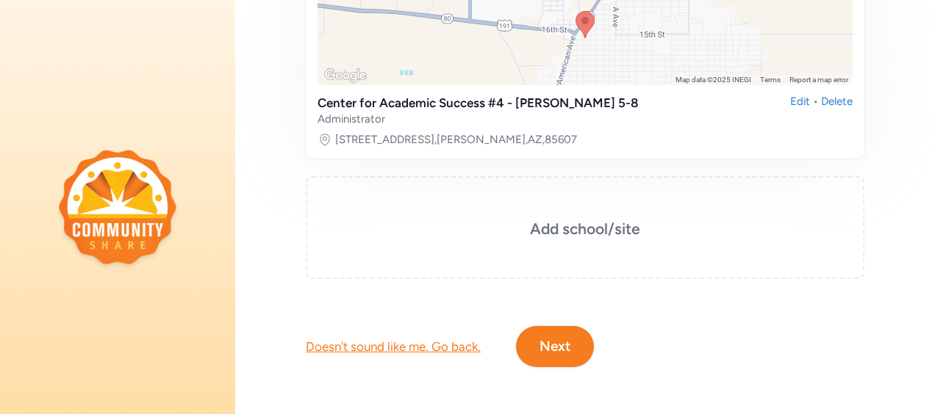
click at [550, 337] on button "Next" at bounding box center [555, 346] width 78 height 41
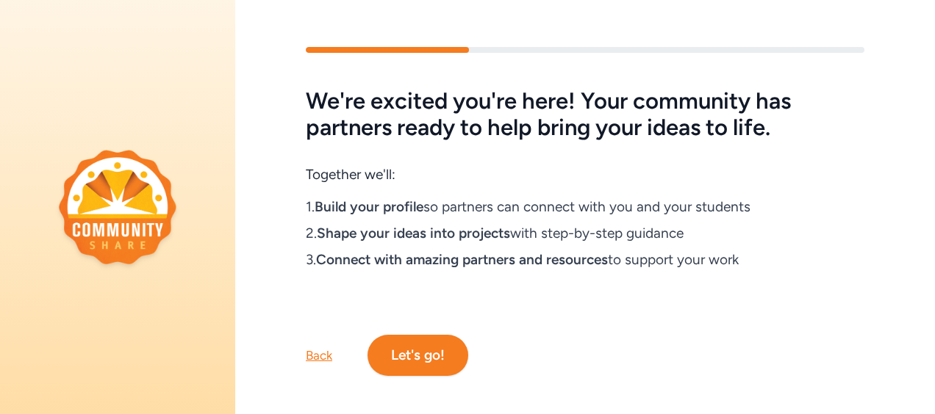
click at [434, 350] on button "Let's go!" at bounding box center [417, 355] width 101 height 41
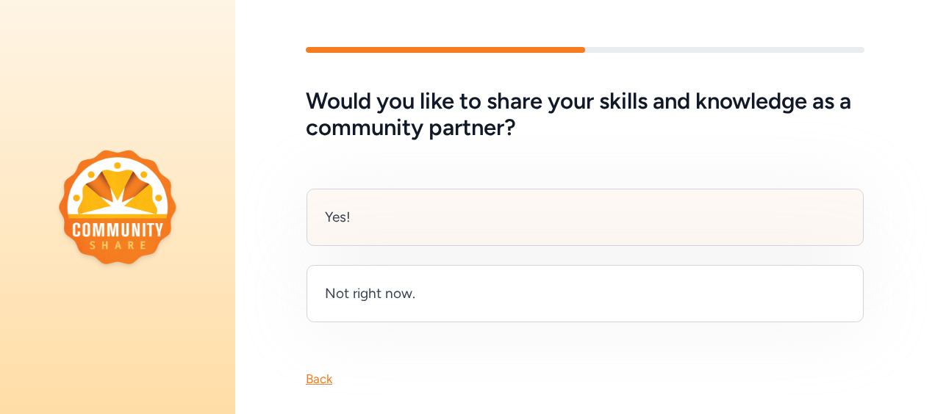
click at [423, 210] on div "Yes!" at bounding box center [584, 217] width 557 height 57
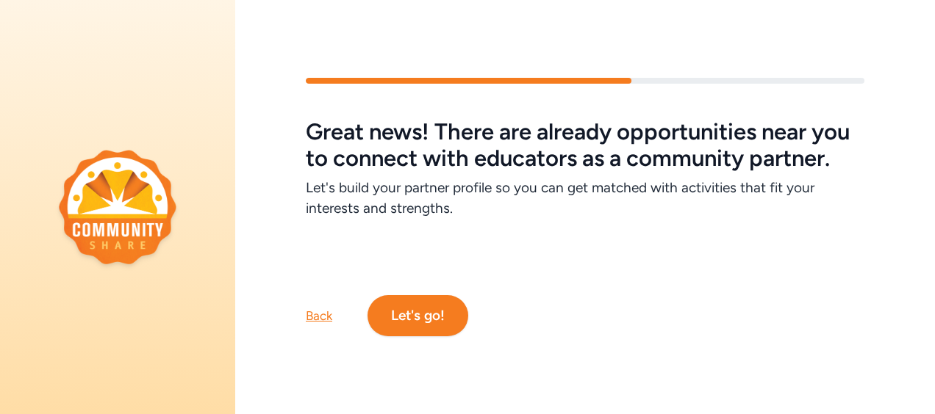
click at [317, 325] on div "Back" at bounding box center [319, 316] width 26 height 18
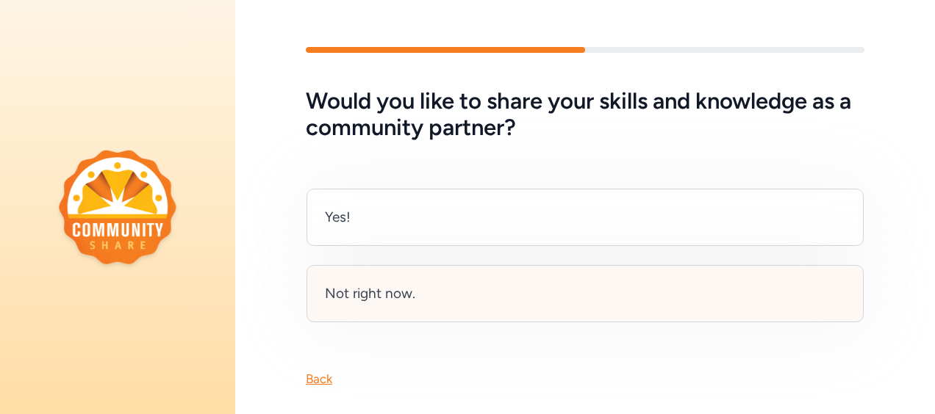
click at [346, 291] on div "Not right now." at bounding box center [370, 294] width 90 height 21
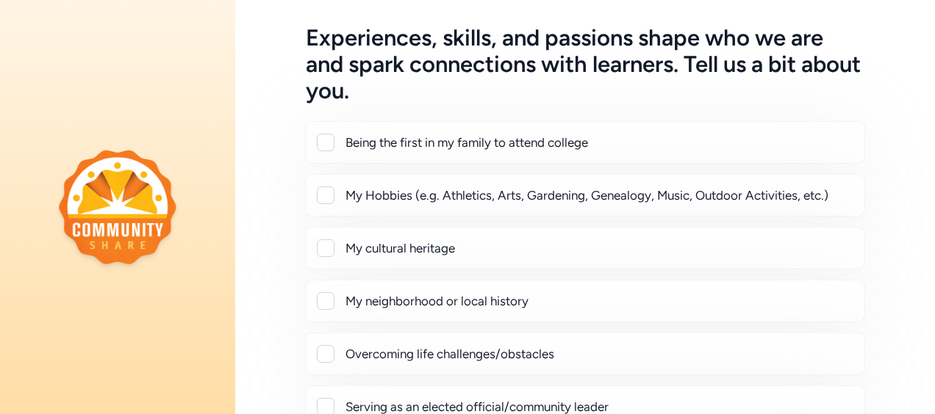
scroll to position [65, 0]
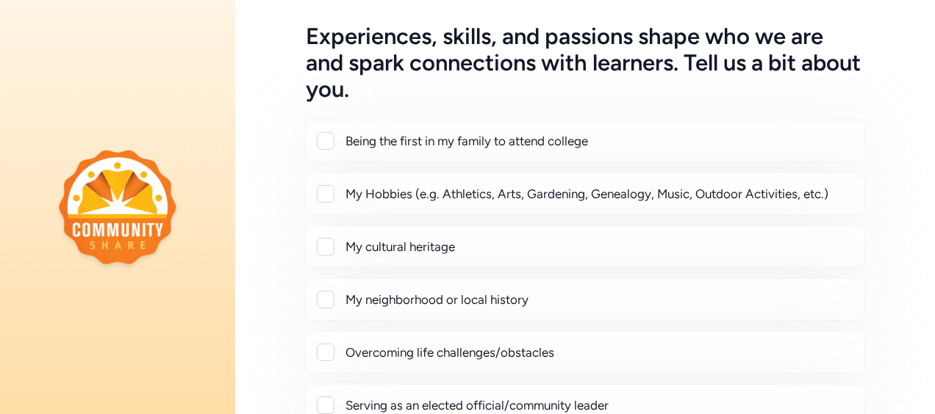
click at [447, 147] on div "Being the first in my family to attend college" at bounding box center [598, 141] width 507 height 18
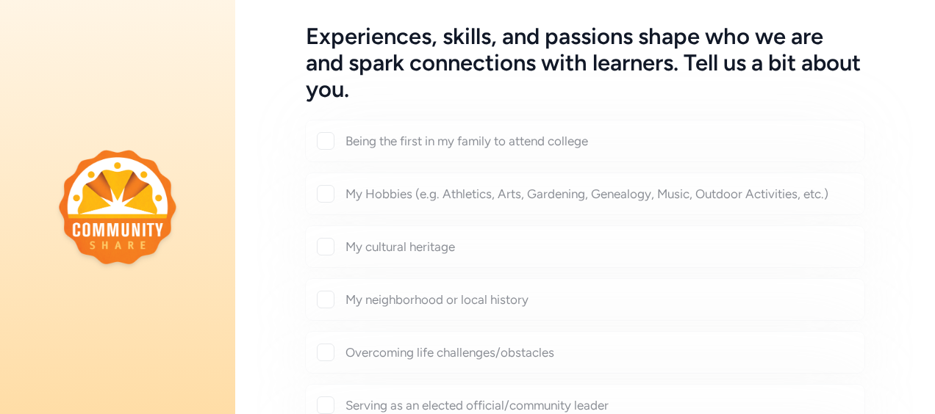
checkbox input "true"
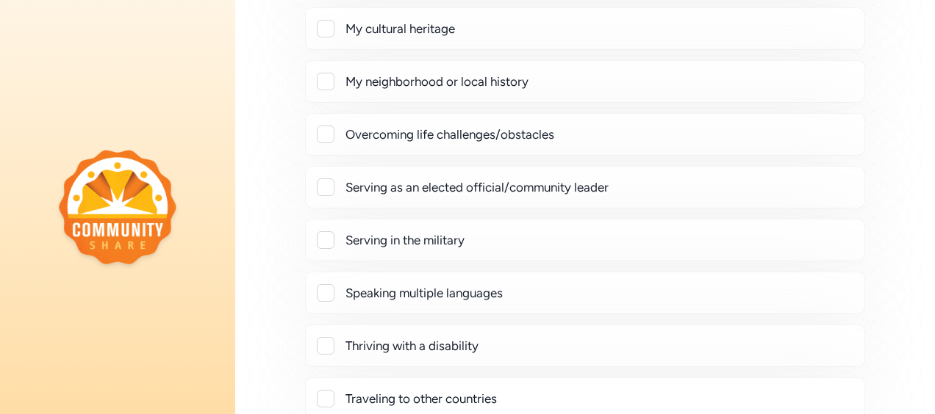
scroll to position [324, 0]
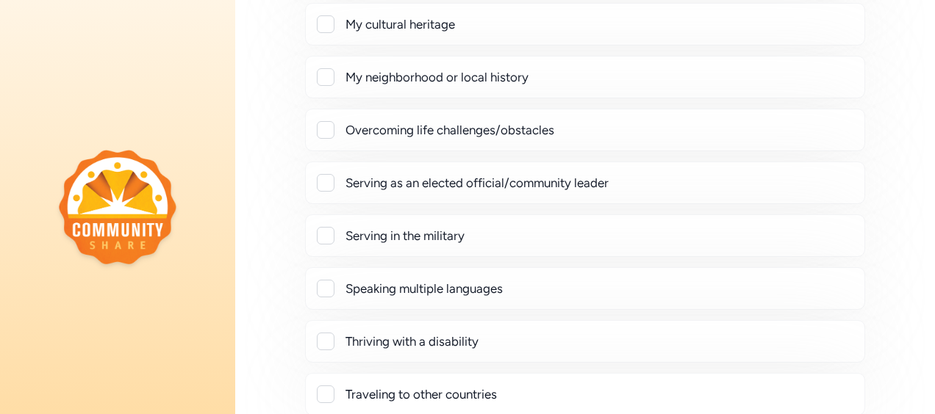
click at [442, 134] on div "Overcoming life challenges/obstacles" at bounding box center [598, 130] width 507 height 18
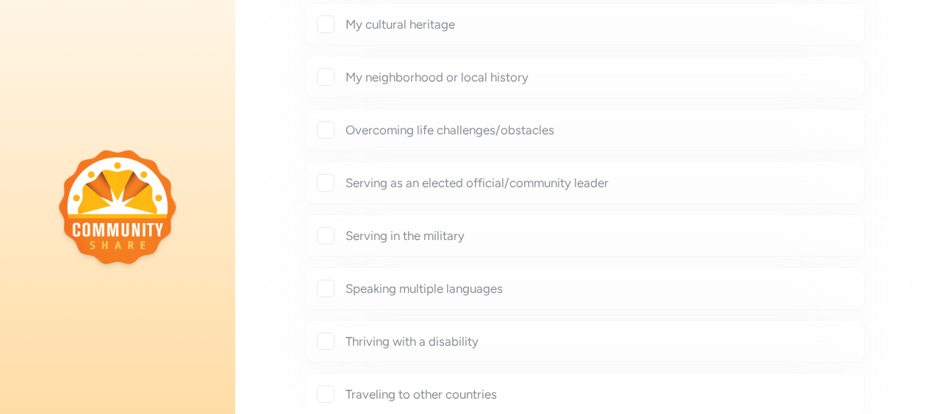
checkbox input "true"
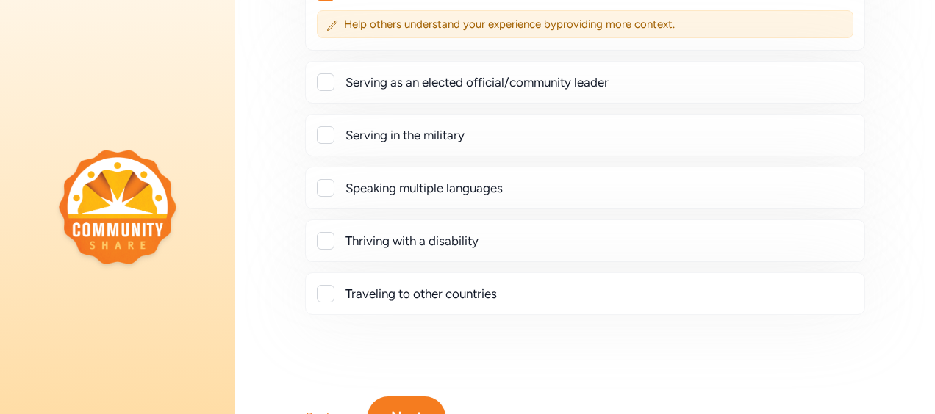
scroll to position [537, 0]
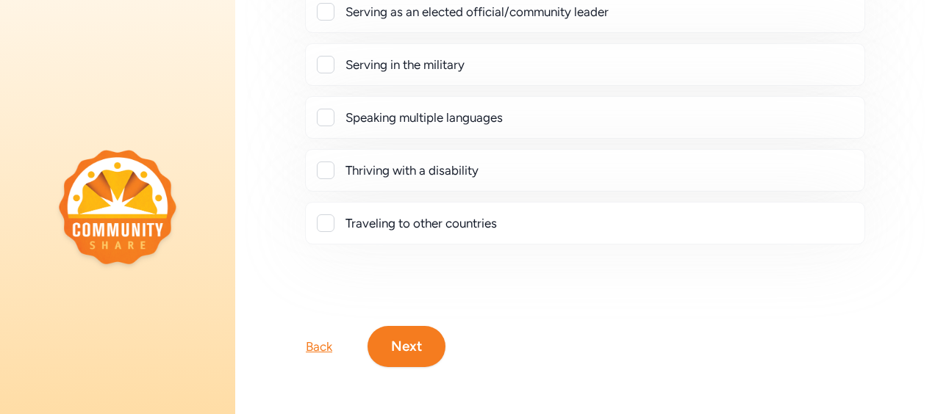
click at [412, 341] on button "Next" at bounding box center [406, 346] width 78 height 41
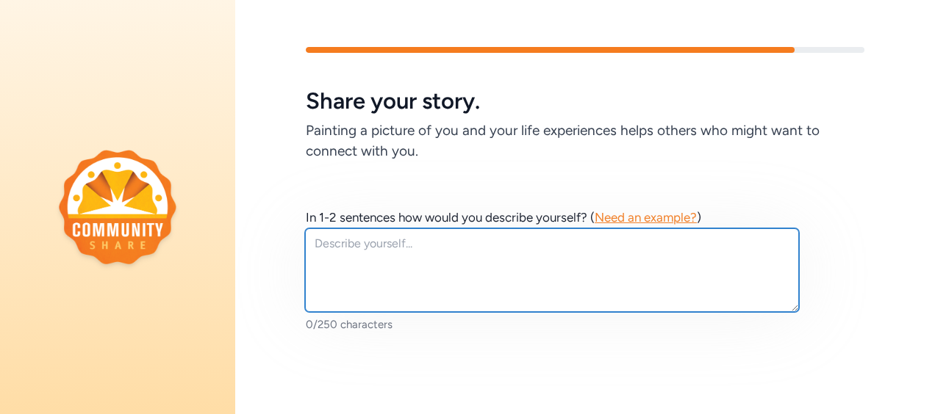
click at [421, 260] on textarea at bounding box center [552, 271] width 494 height 84
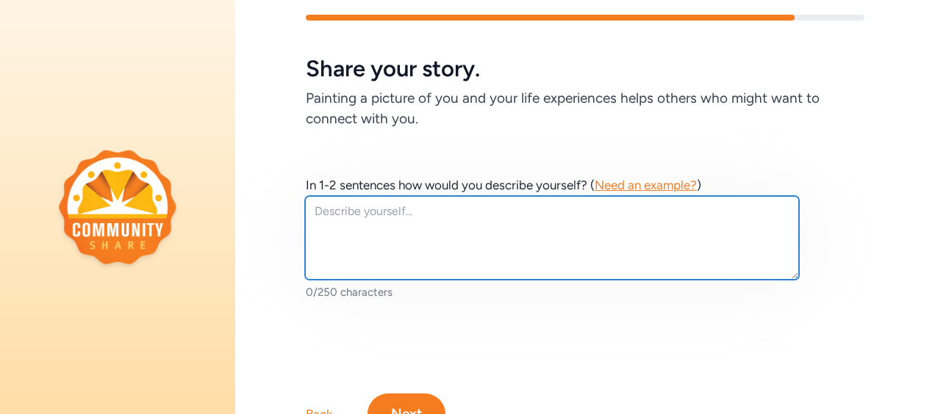
scroll to position [37, 0]
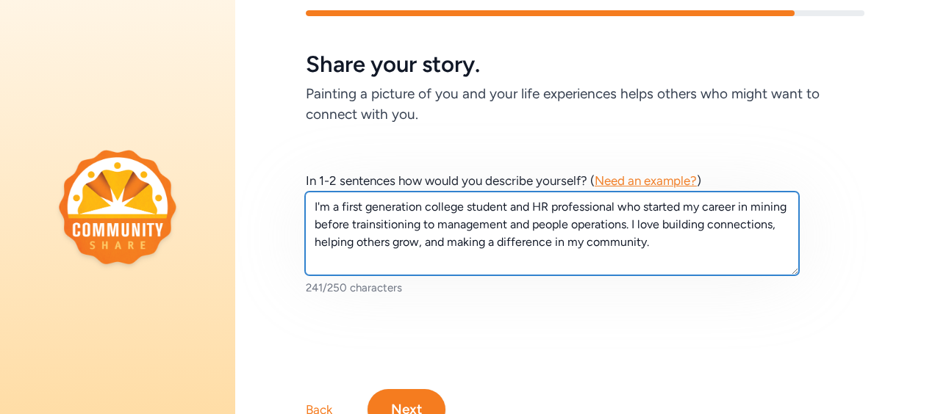
click at [389, 225] on textarea "I'm a first generation college student and HR professional who started my caree…" at bounding box center [552, 234] width 494 height 84
click at [0, 0] on lt-span "tr an sitioning" at bounding box center [0, 0] width 0 height 0
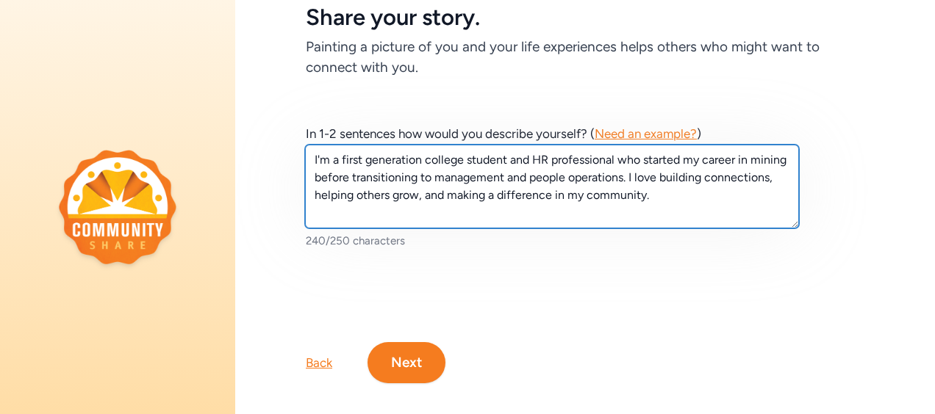
scroll to position [85, 0]
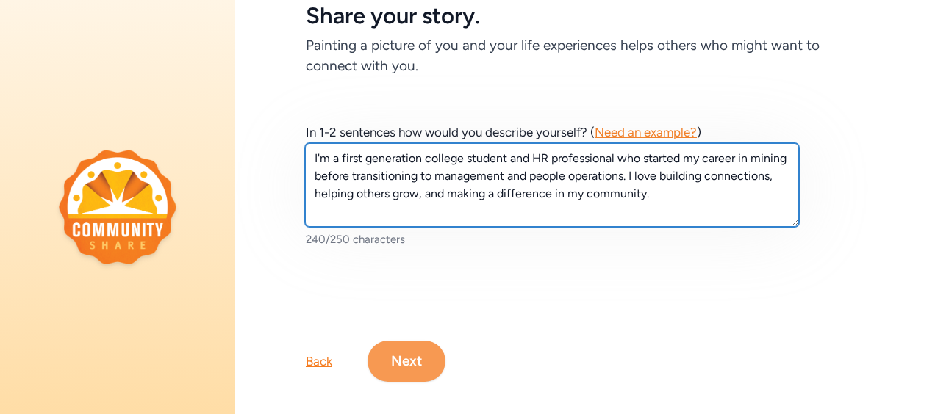
type textarea "I'm a first generation college student and HR professional who started my caree…"
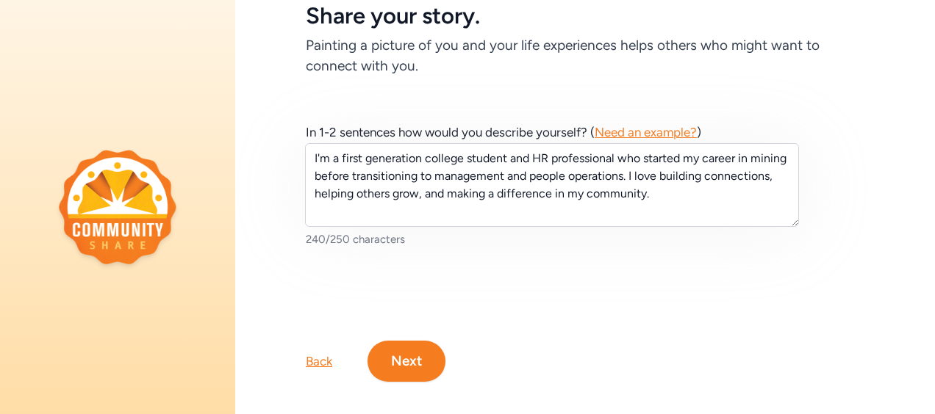
click at [401, 371] on button "Next" at bounding box center [406, 361] width 78 height 41
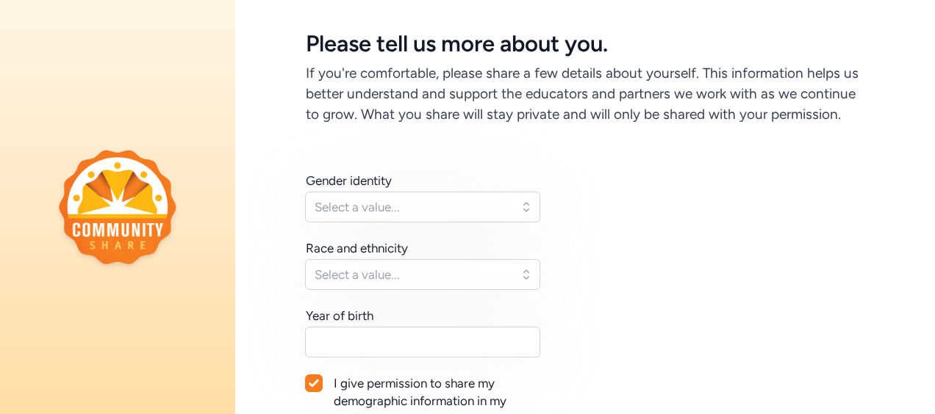
scroll to position [61, 0]
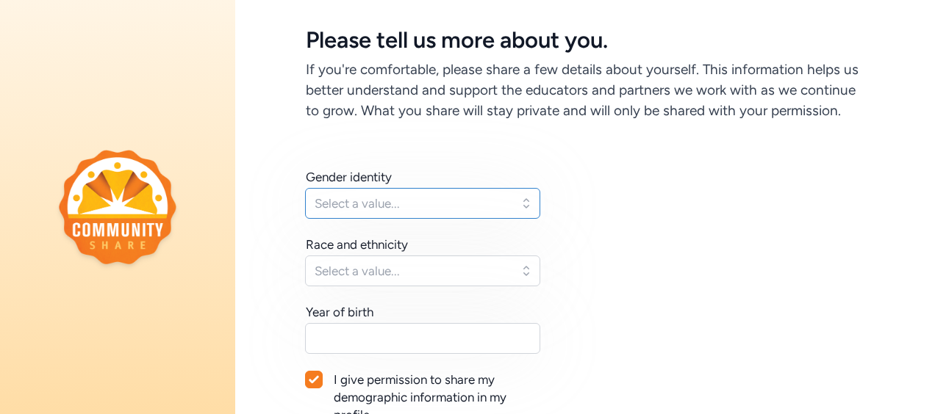
click at [402, 212] on span "Select a value..." at bounding box center [412, 204] width 195 height 18
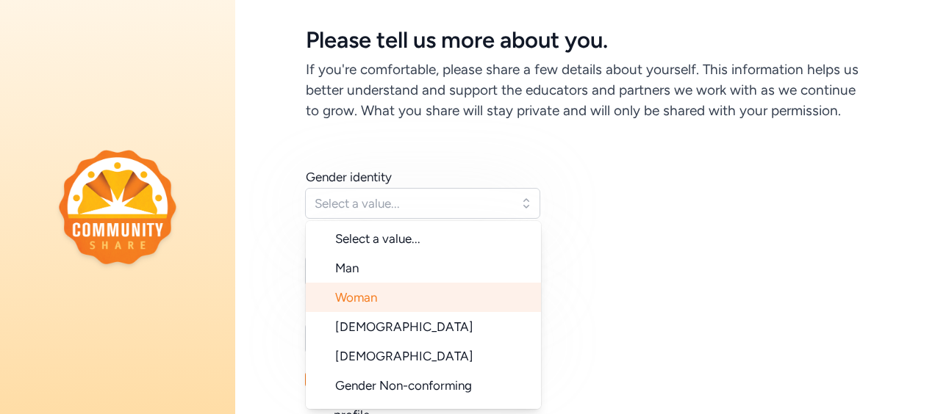
click at [367, 305] on span "Woman" at bounding box center [356, 297] width 42 height 15
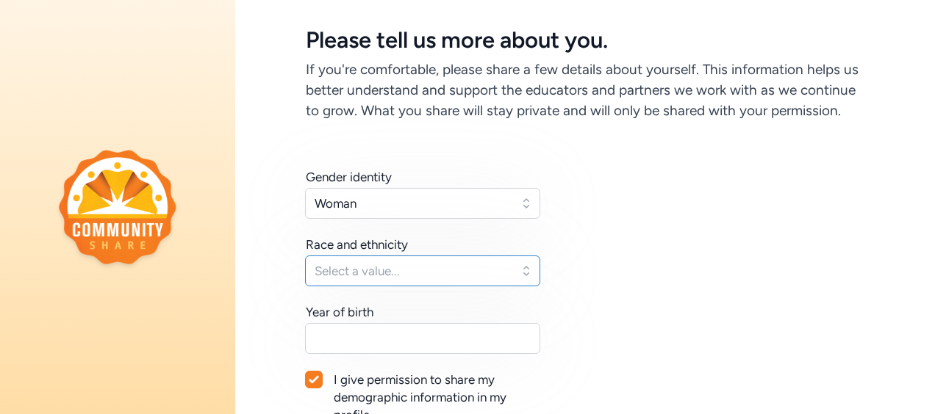
click at [371, 280] on span "Select a value..." at bounding box center [412, 271] width 195 height 18
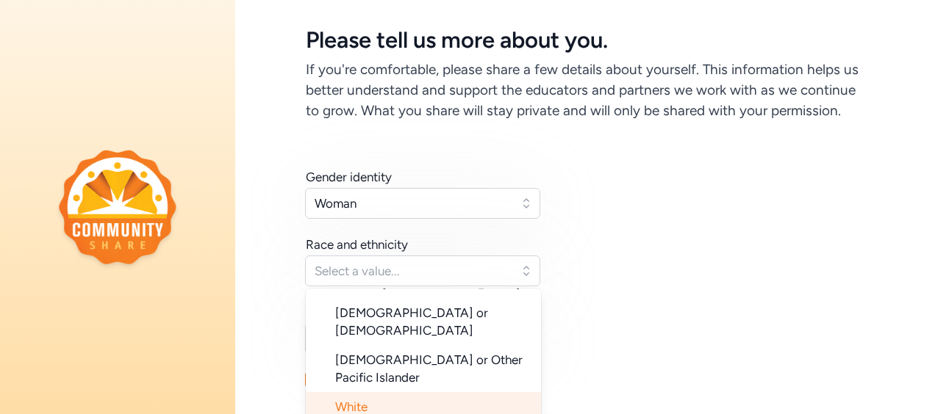
scroll to position [63, 0]
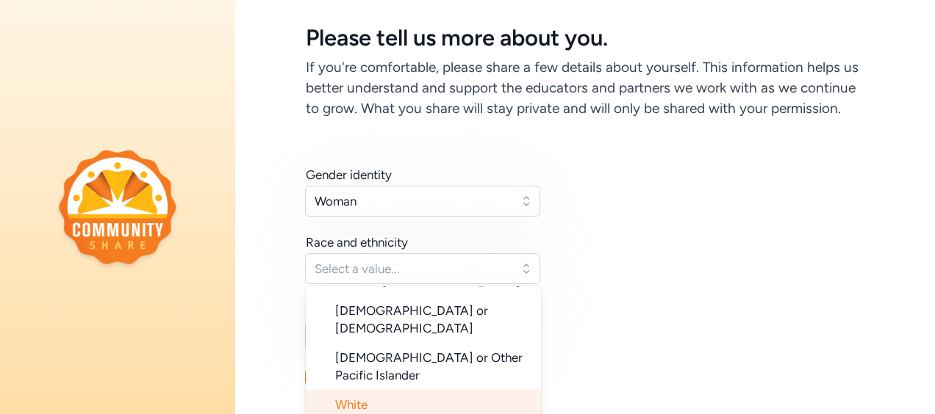
click at [360, 398] on span "White" at bounding box center [351, 405] width 32 height 15
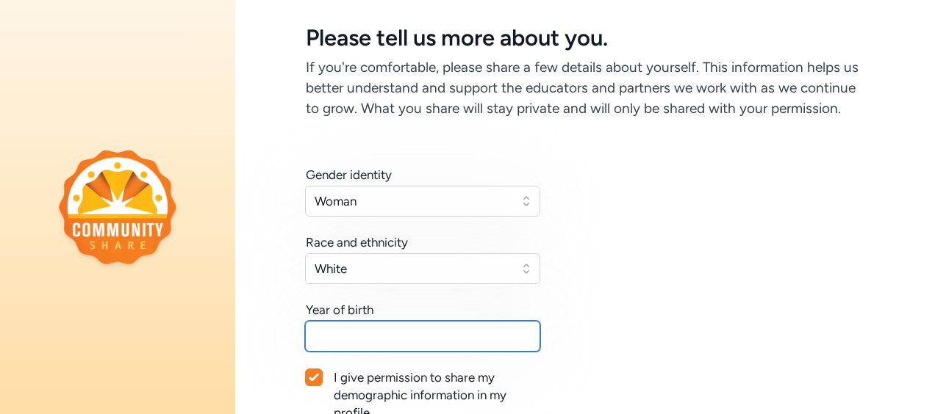
click at [359, 352] on input "text" at bounding box center [422, 336] width 235 height 31
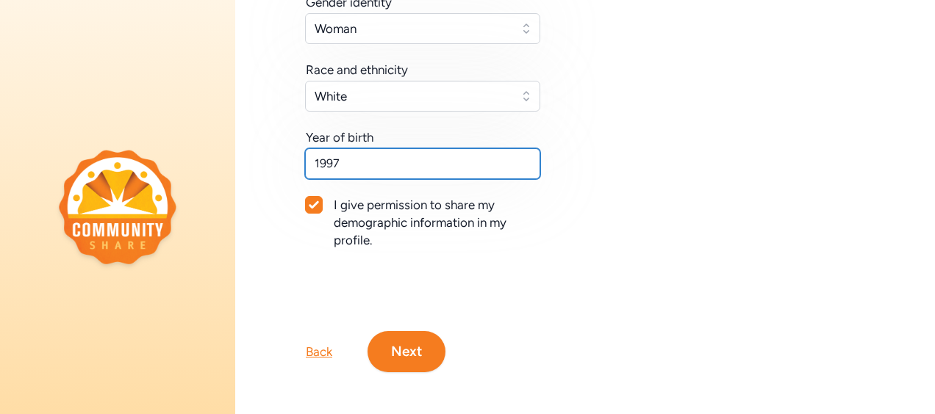
scroll to position [248, 0]
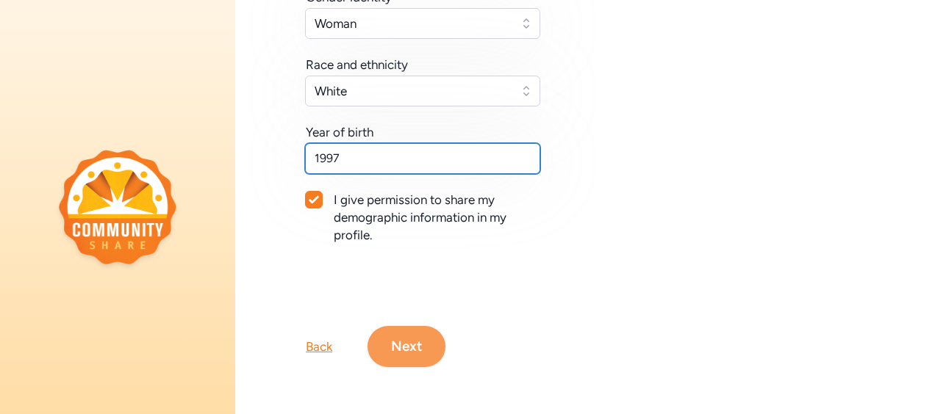
type input "1997"
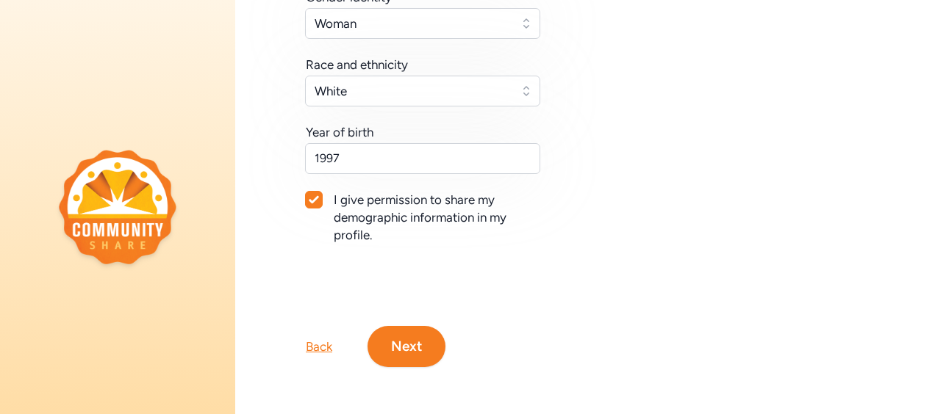
click at [401, 356] on button "Next" at bounding box center [406, 346] width 78 height 41
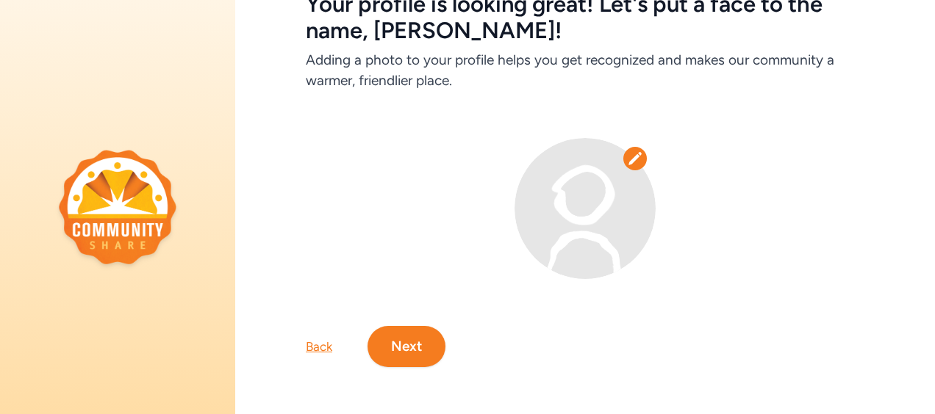
scroll to position [107, 0]
click at [405, 353] on button "Next" at bounding box center [406, 346] width 78 height 41
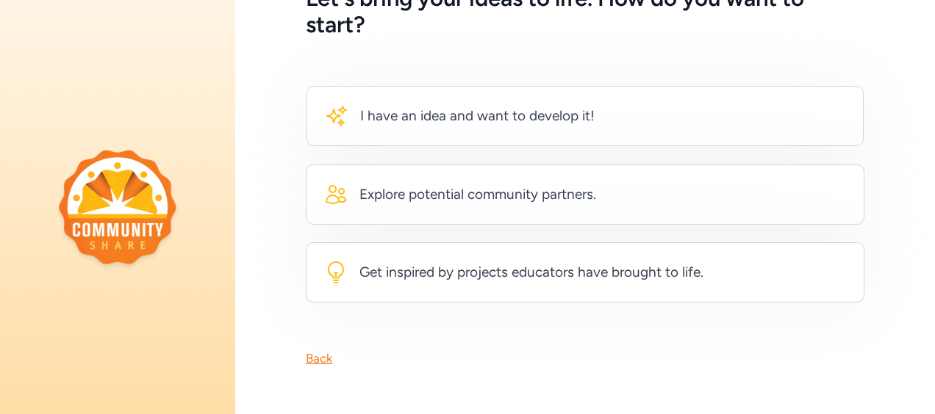
scroll to position [112, 0]
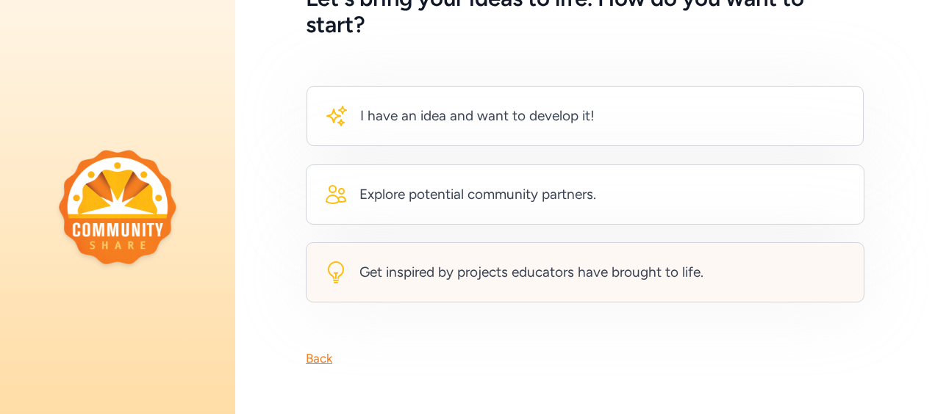
click at [434, 279] on div "Get inspired by projects educators have brought to life." at bounding box center [585, 273] width 559 height 60
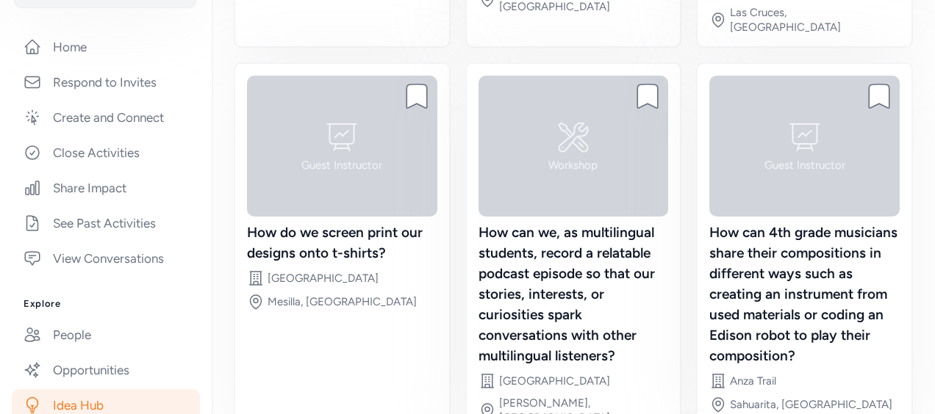
scroll to position [293, 0]
click at [116, 162] on link "Close Activities" at bounding box center [106, 152] width 188 height 32
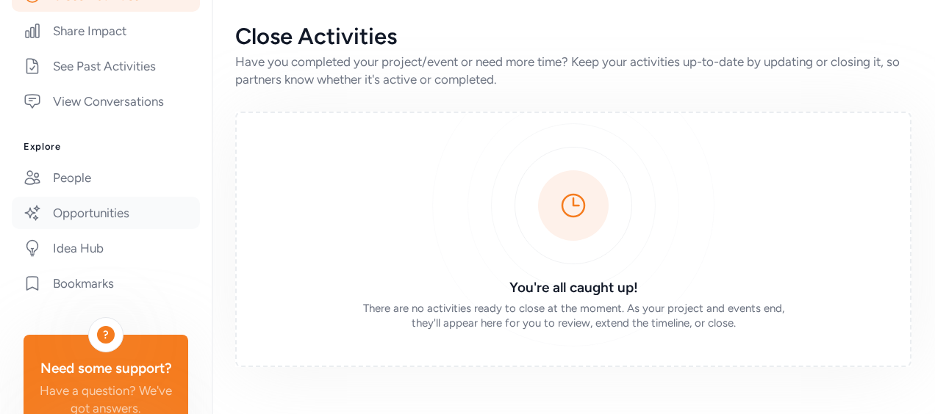
scroll to position [450, 0]
click at [79, 229] on link "Opportunities" at bounding box center [106, 213] width 188 height 32
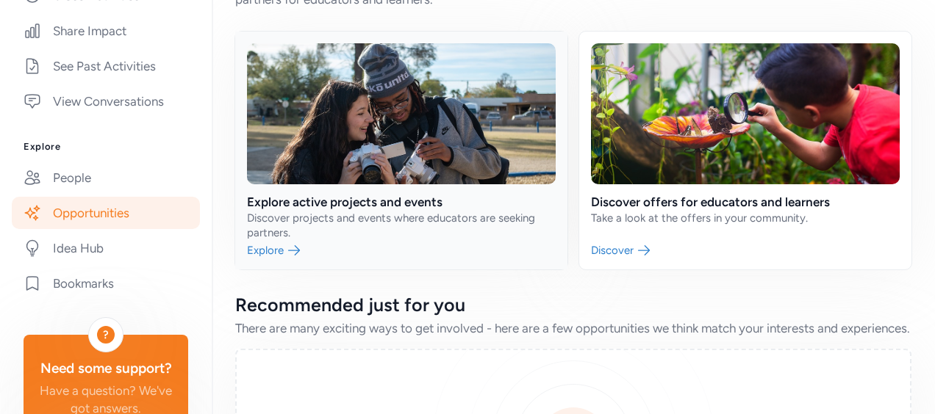
scroll to position [81, 0]
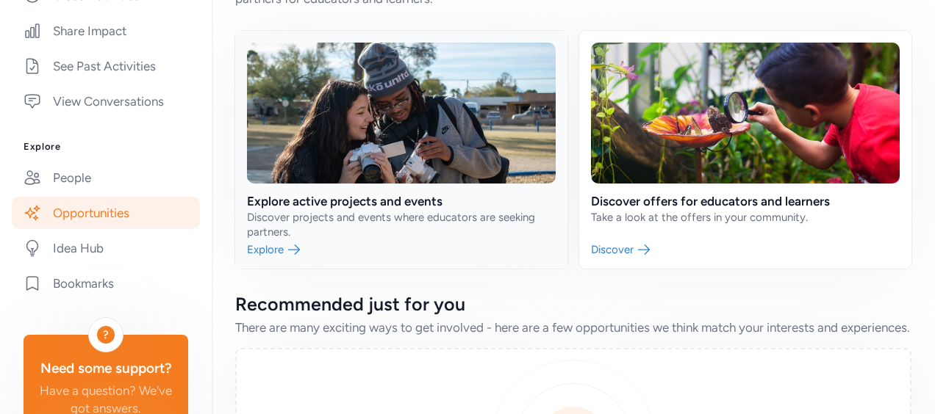
click at [288, 254] on link at bounding box center [401, 150] width 332 height 238
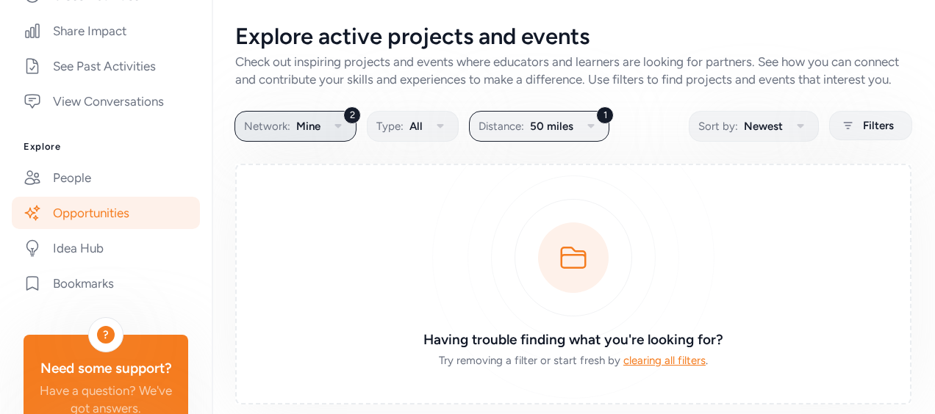
click at [317, 135] on span "Mine" at bounding box center [308, 127] width 24 height 18
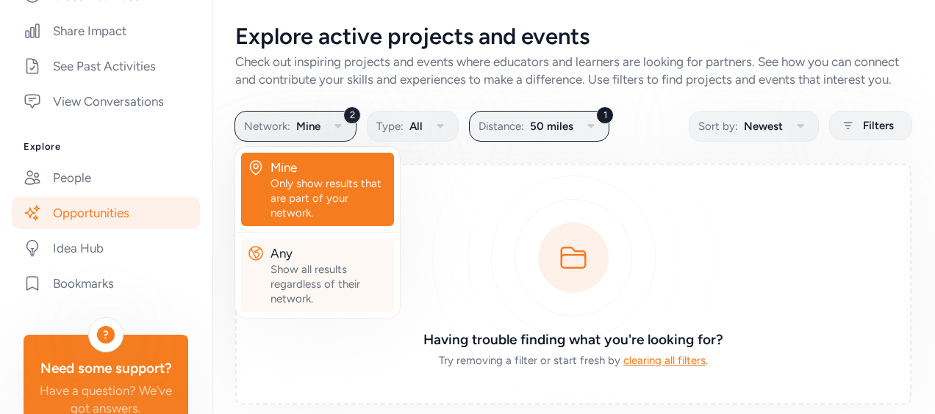
click at [317, 262] on div "Any" at bounding box center [329, 254] width 118 height 18
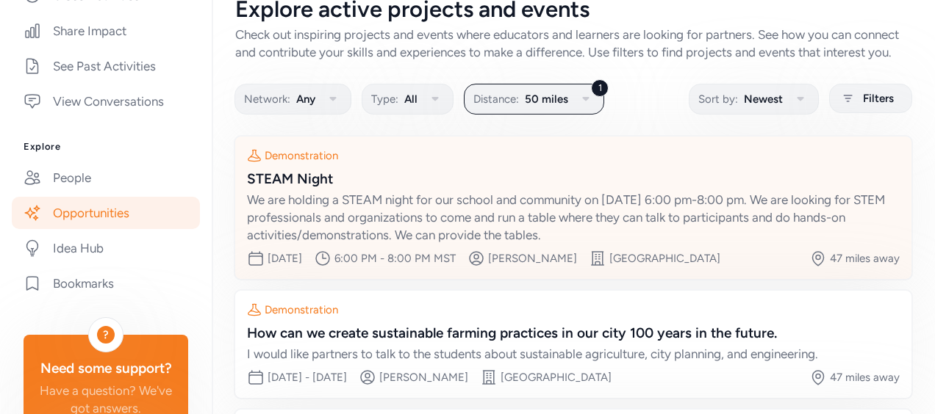
scroll to position [26, 0]
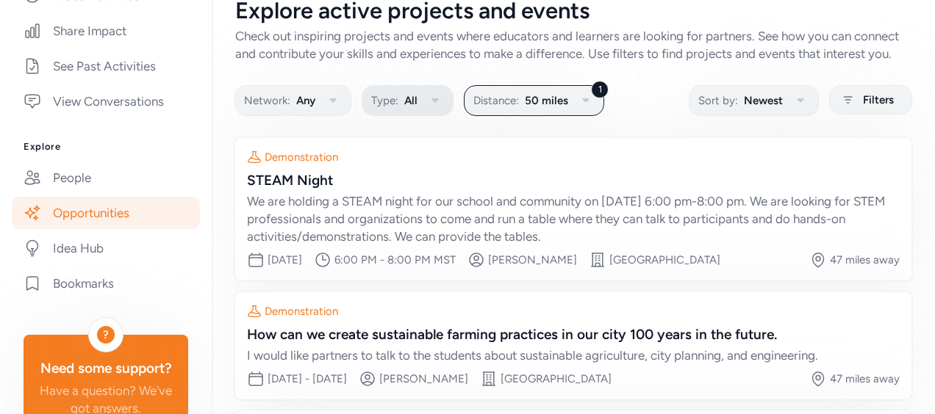
click at [429, 109] on icon "button" at bounding box center [435, 101] width 18 height 18
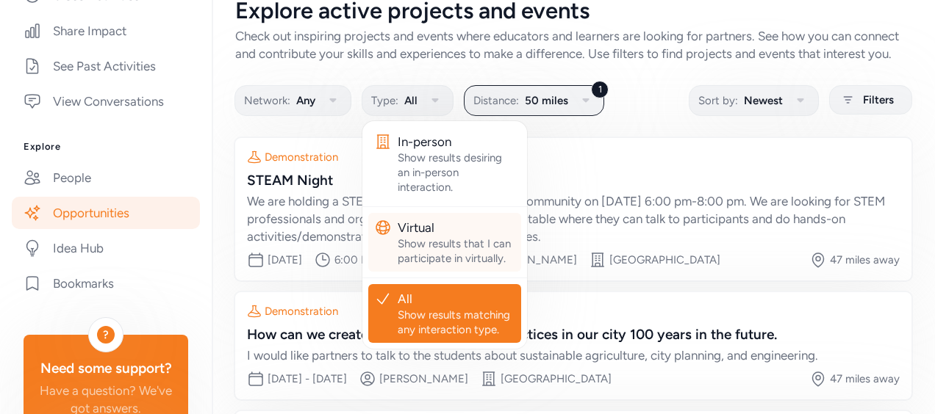
click at [432, 257] on div "Show results that I can participate in virtually." at bounding box center [457, 251] width 118 height 29
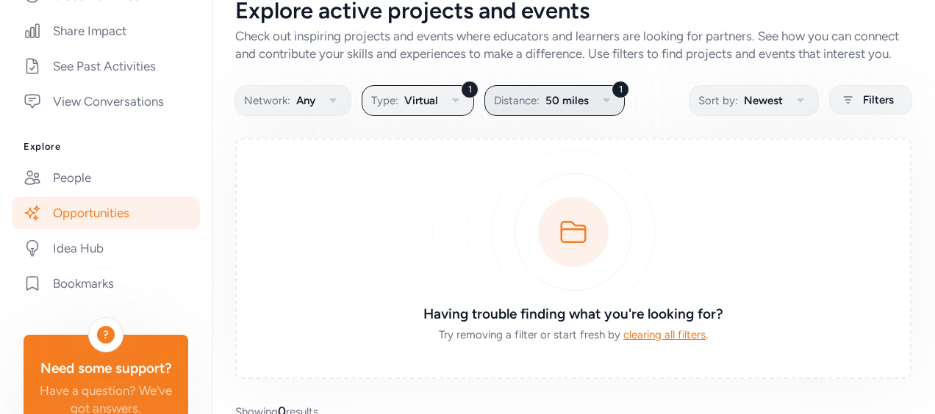
click at [549, 109] on span "50 miles" at bounding box center [566, 101] width 43 height 18
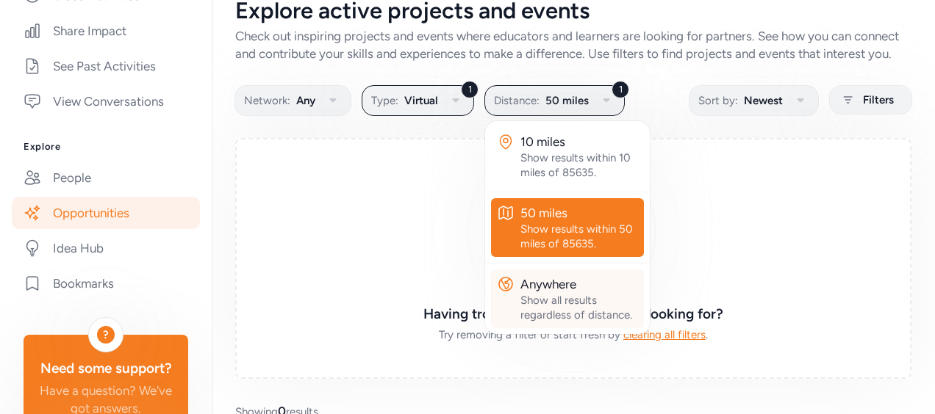
click at [556, 317] on div "Show all results regardless of distance." at bounding box center [579, 307] width 118 height 29
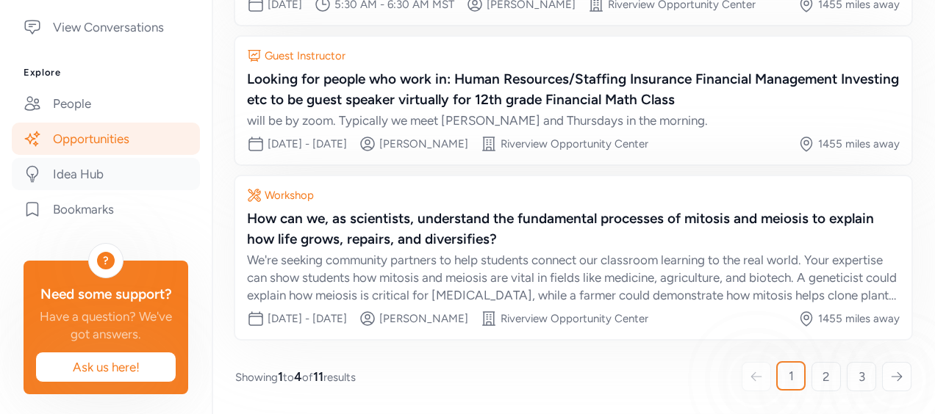
scroll to position [532, 0]
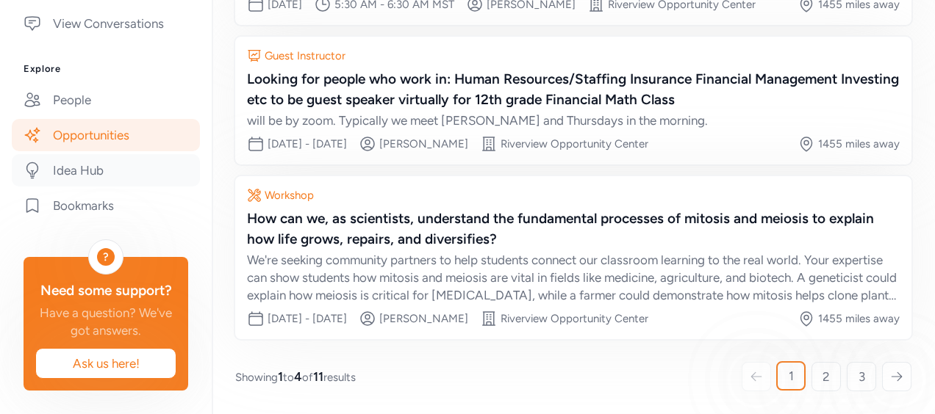
click at [103, 187] on link "Idea Hub" at bounding box center [106, 170] width 188 height 32
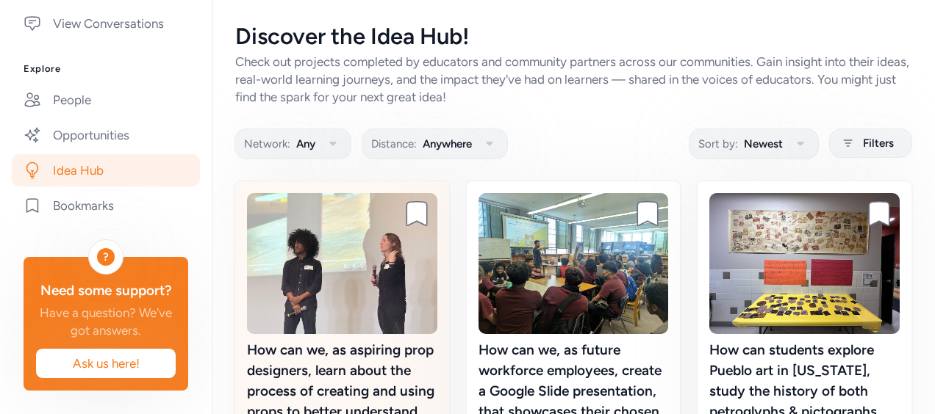
scroll to position [1, 0]
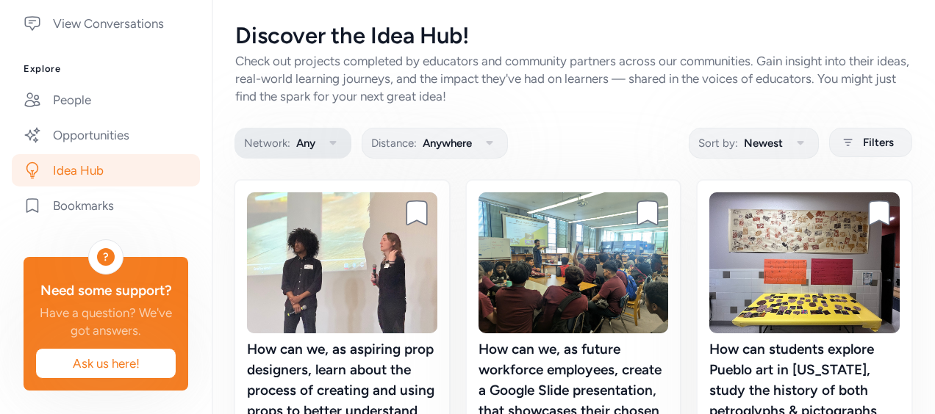
click at [317, 143] on button "Network: Any" at bounding box center [292, 143] width 117 height 31
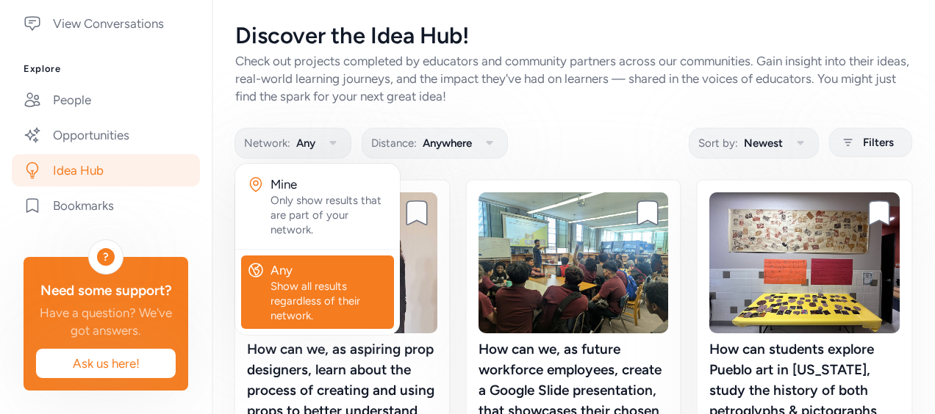
click at [532, 90] on div "Check out projects completed by educators and community partners across our com…" at bounding box center [573, 78] width 676 height 53
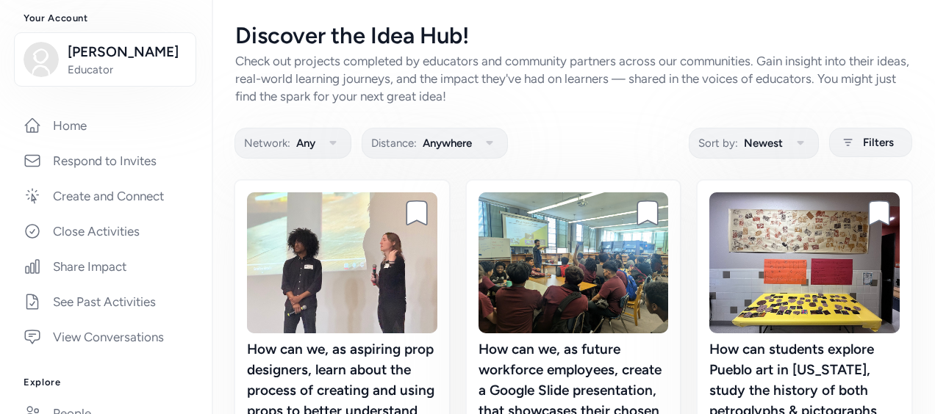
scroll to position [212, 0]
